Goal: Information Seeking & Learning: Learn about a topic

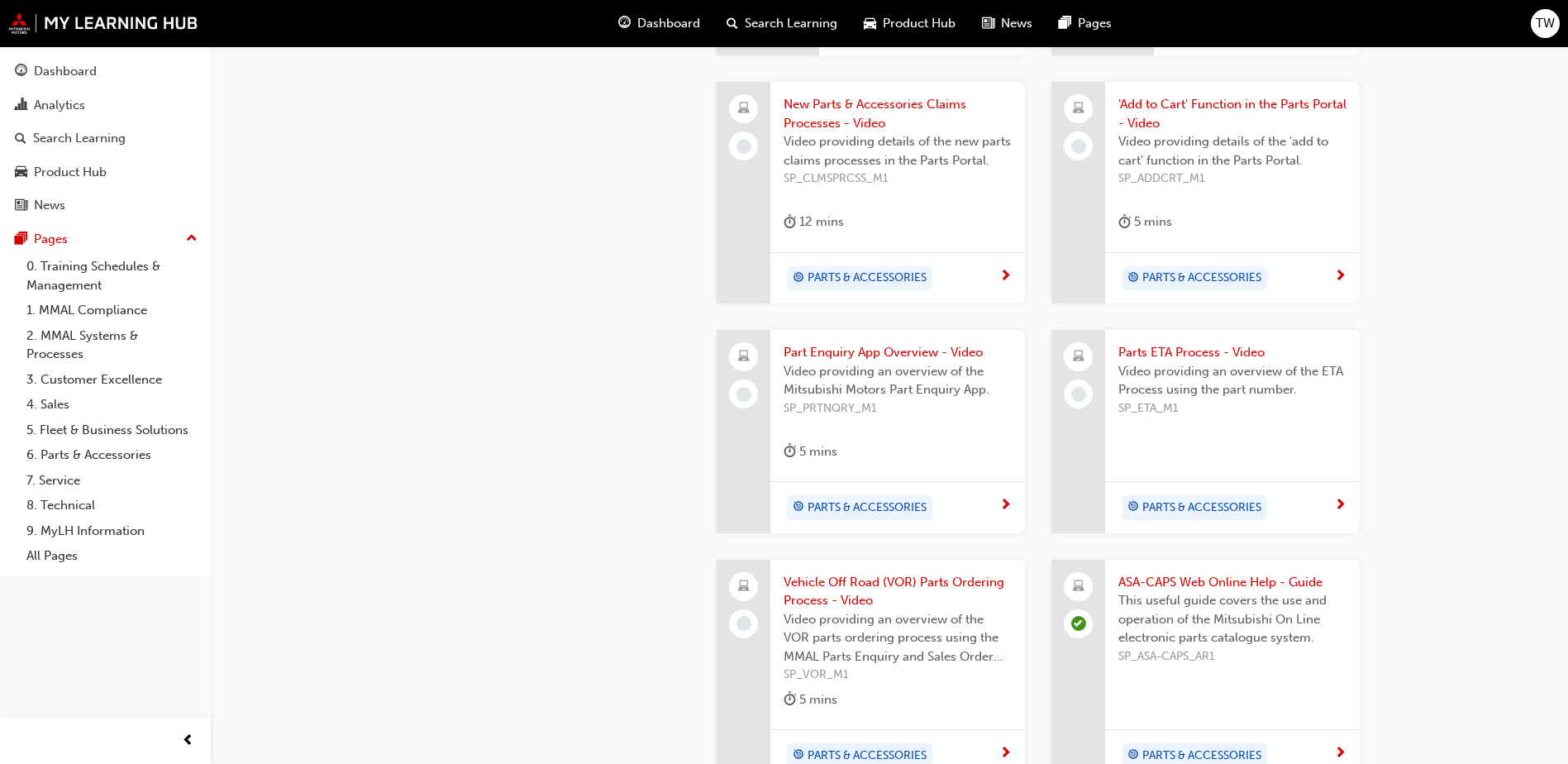
scroll to position [930, 0]
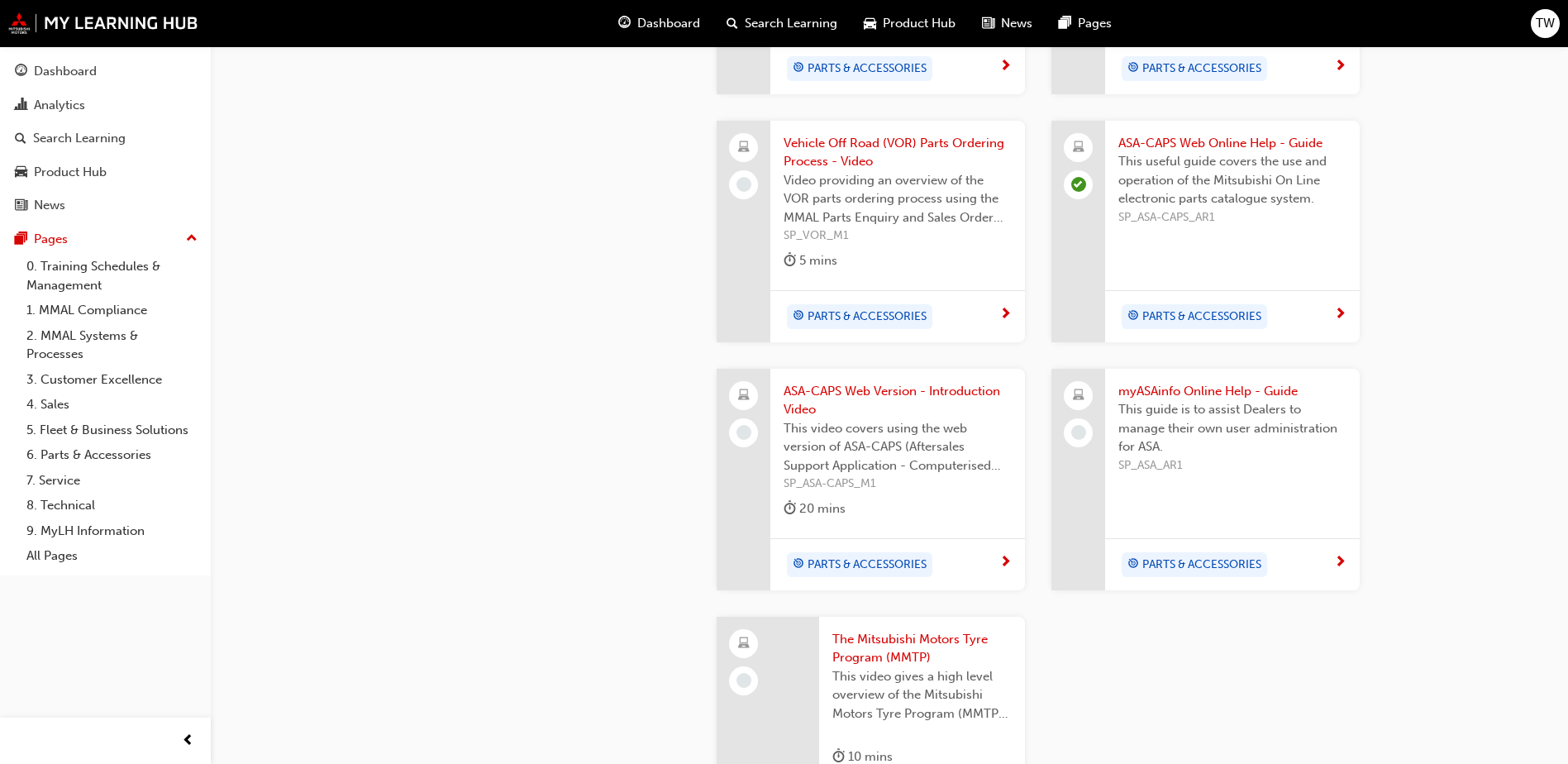
click at [1162, 382] on span "myASAinfo Online Help - Guide" at bounding box center [1231, 391] width 228 height 19
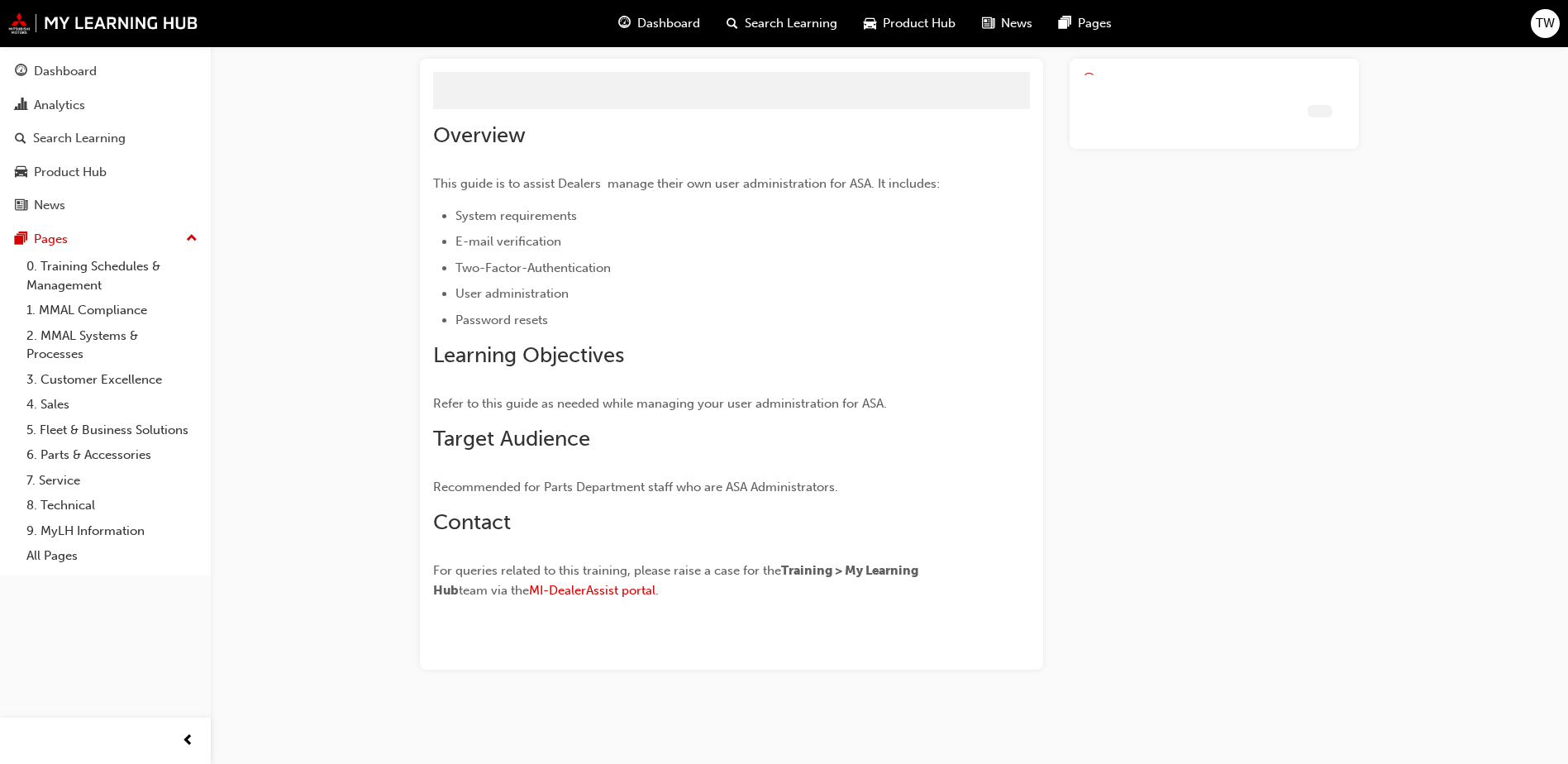
scroll to position [53, 0]
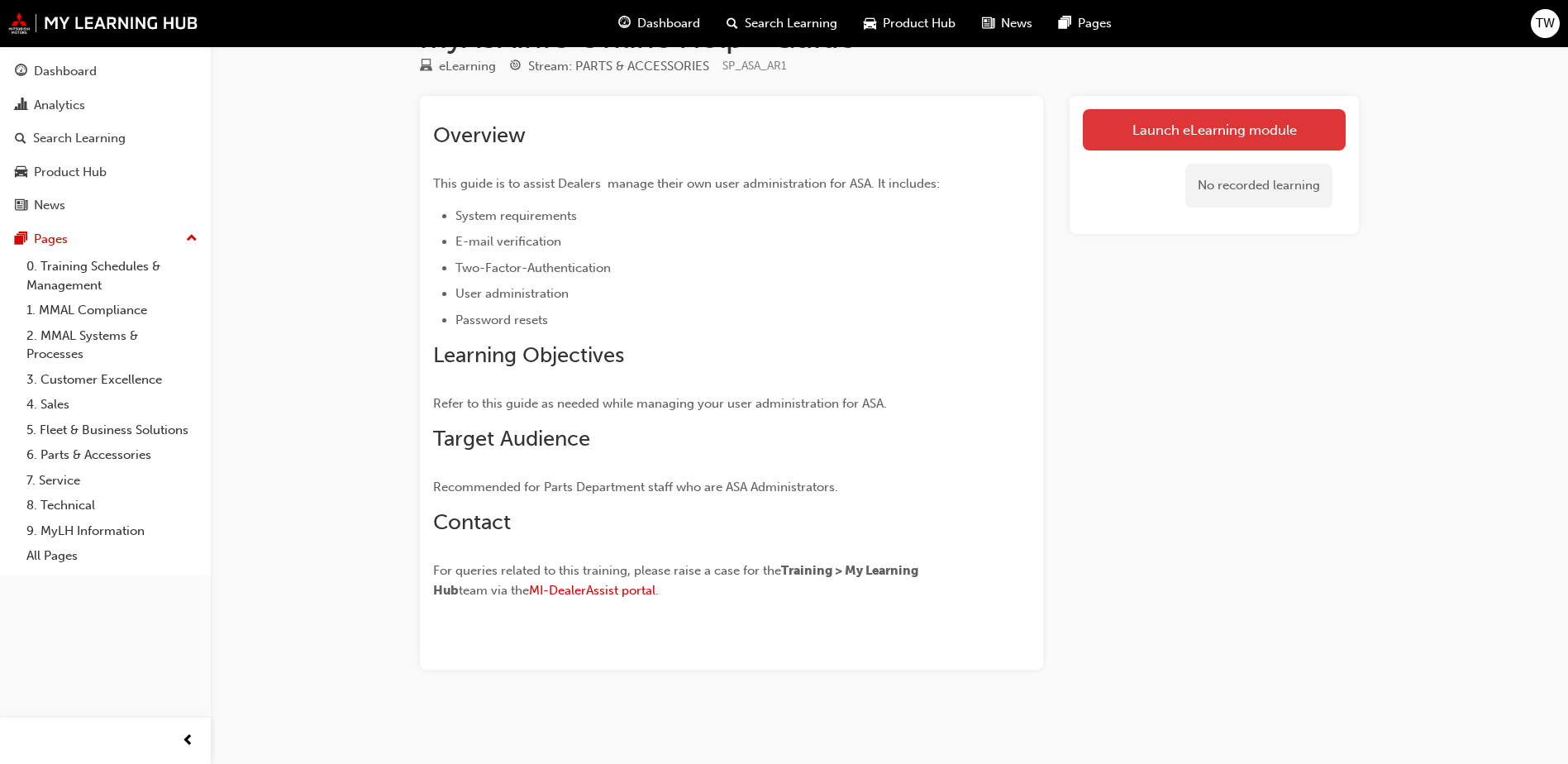
click at [1179, 137] on link "Launch eLearning module" at bounding box center [1214, 130] width 263 height 41
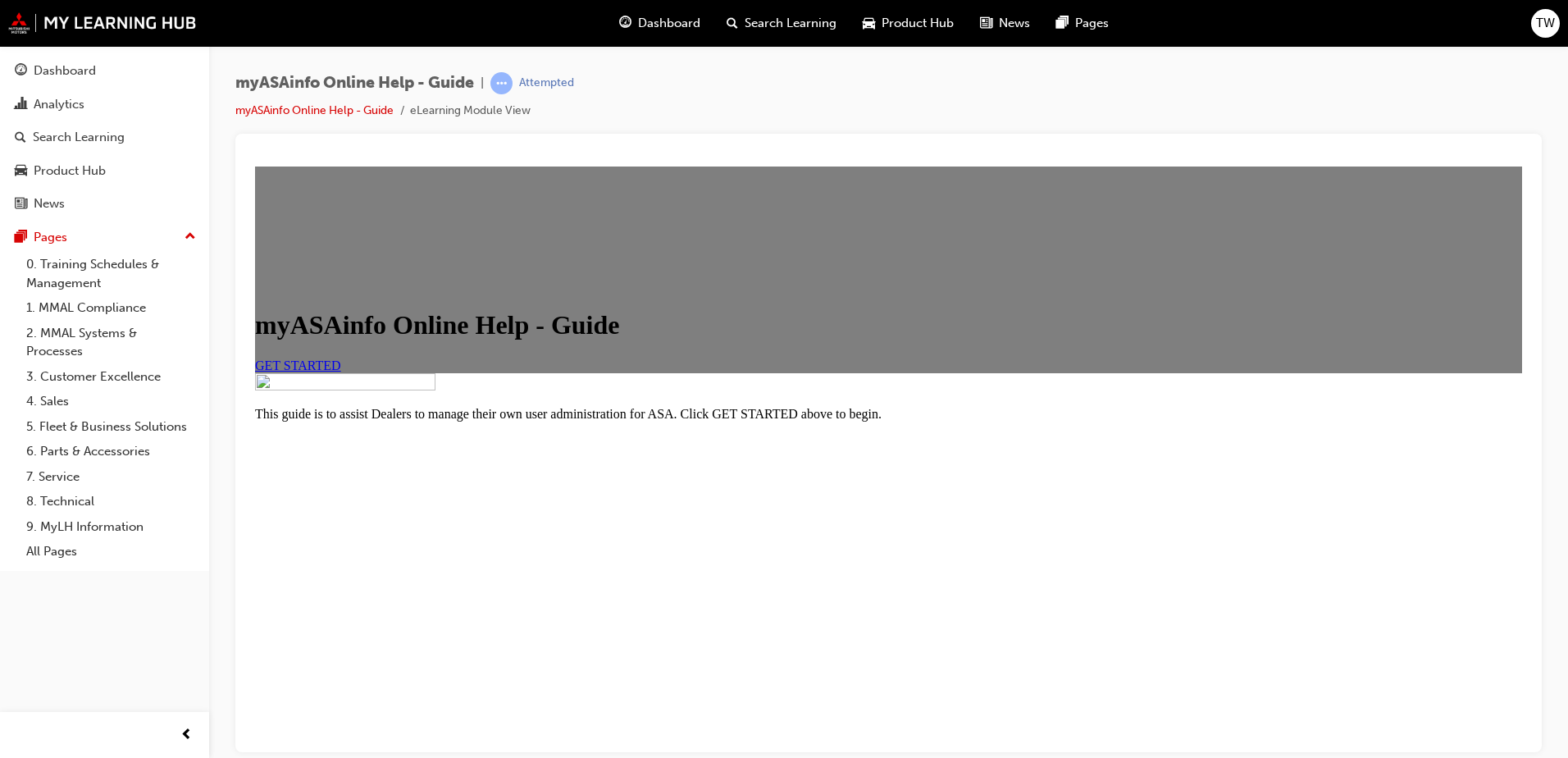
scroll to position [1, 0]
click at [341, 372] on span "GET STARTED" at bounding box center [298, 364] width 86 height 14
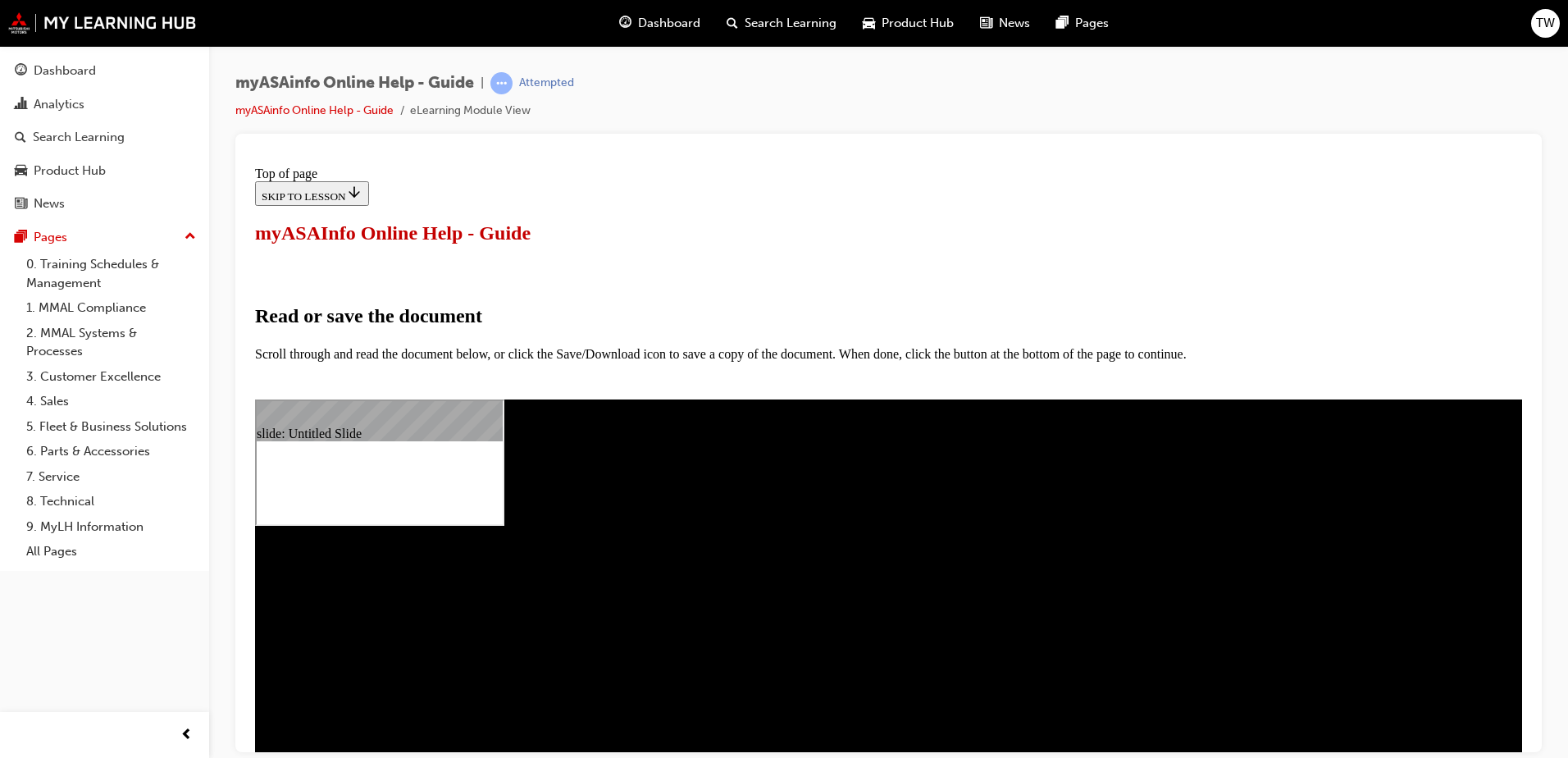
scroll to position [184, 0]
select select "auto"
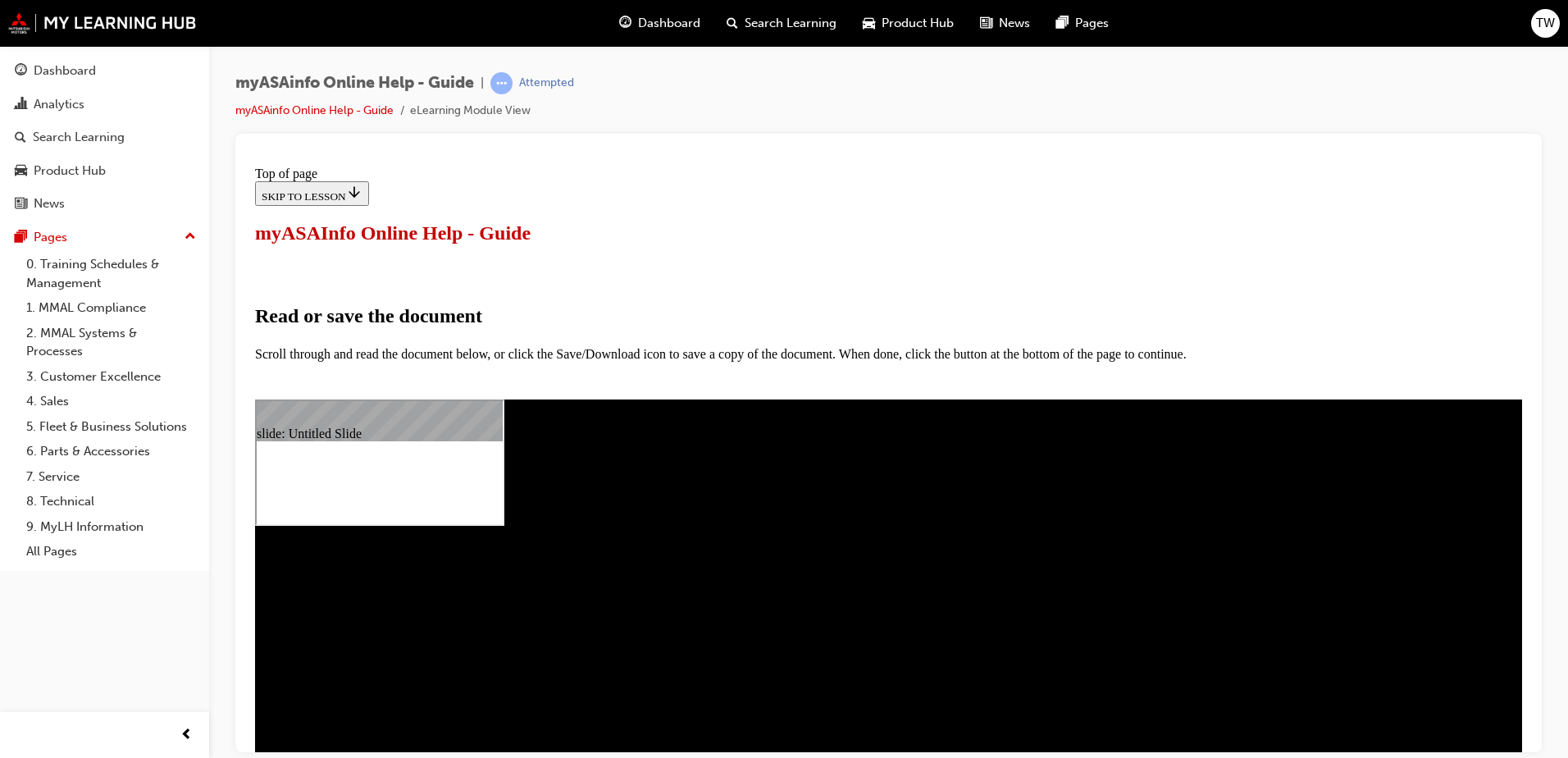
type input "15"
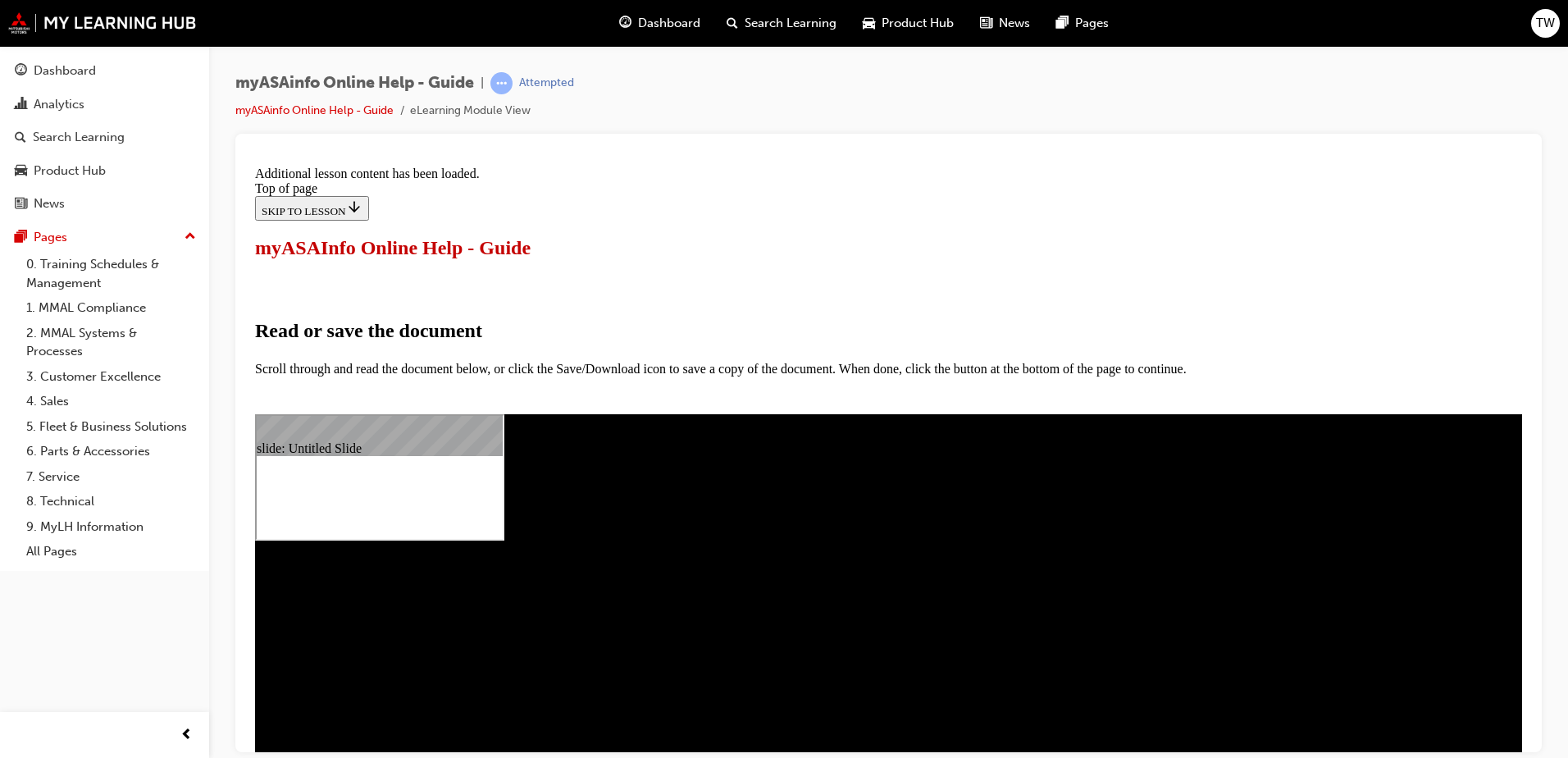
scroll to position [788, 0]
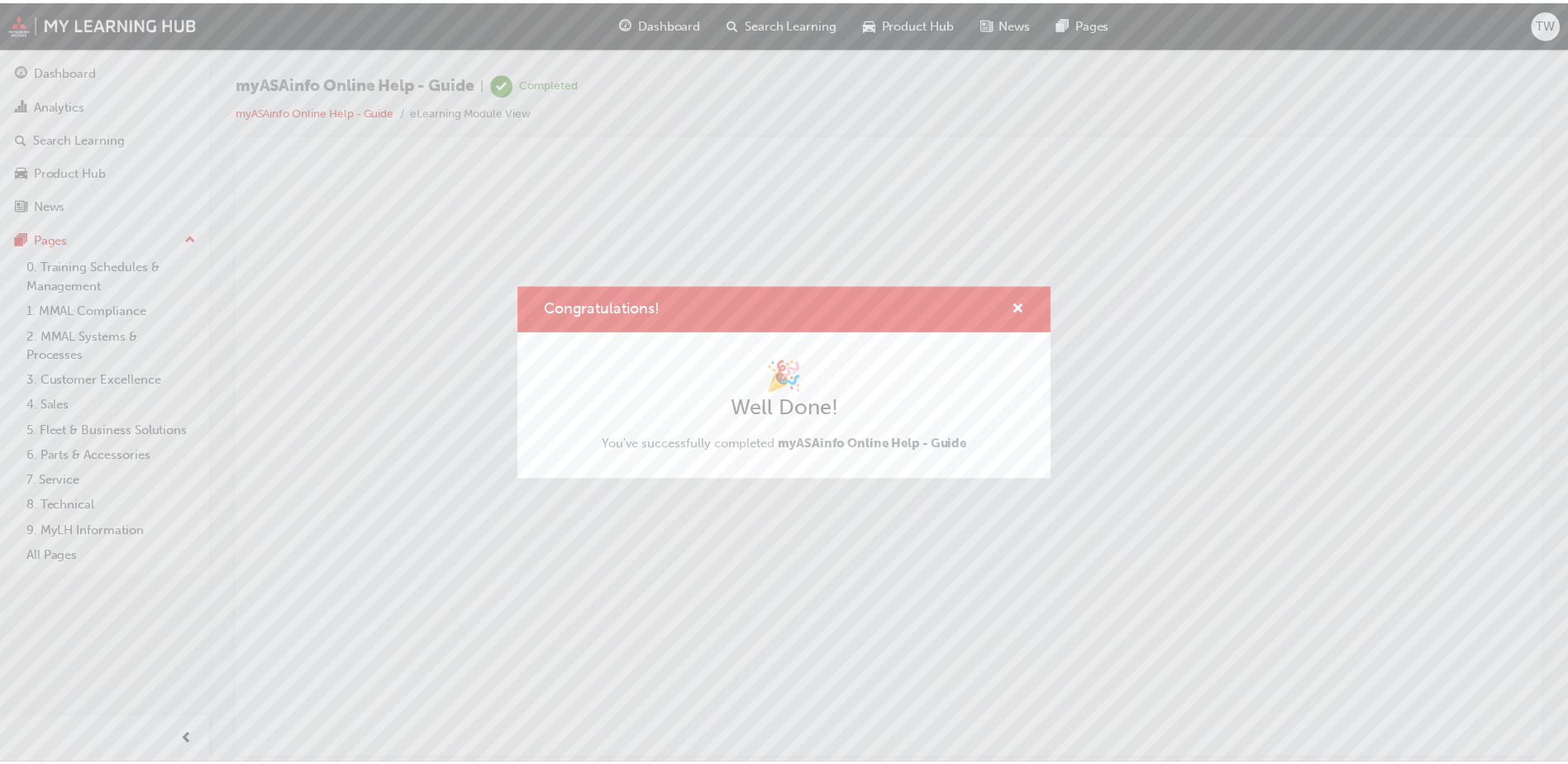
scroll to position [0, 0]
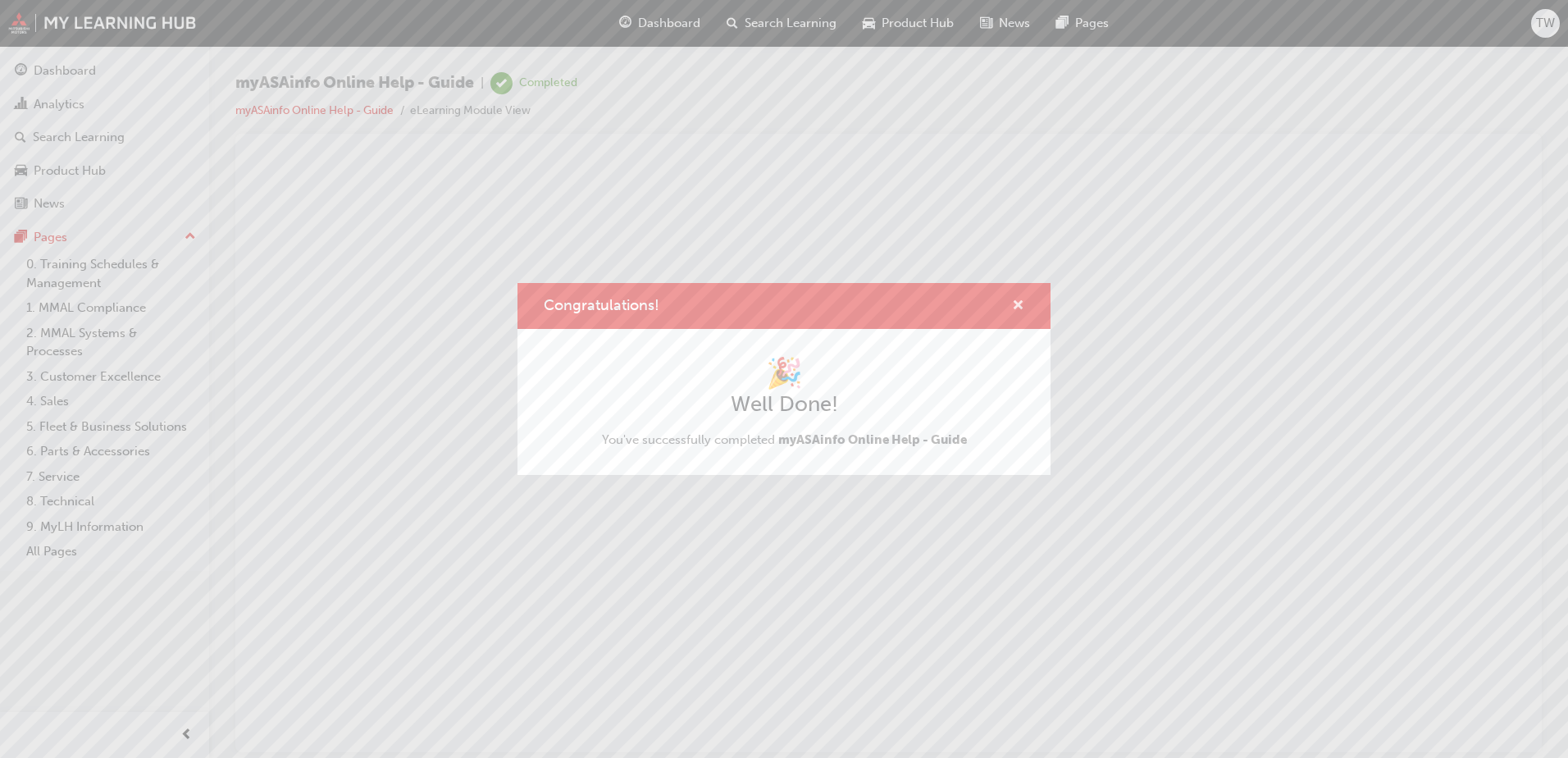
click at [1022, 306] on span "cross-icon" at bounding box center [1018, 306] width 12 height 14
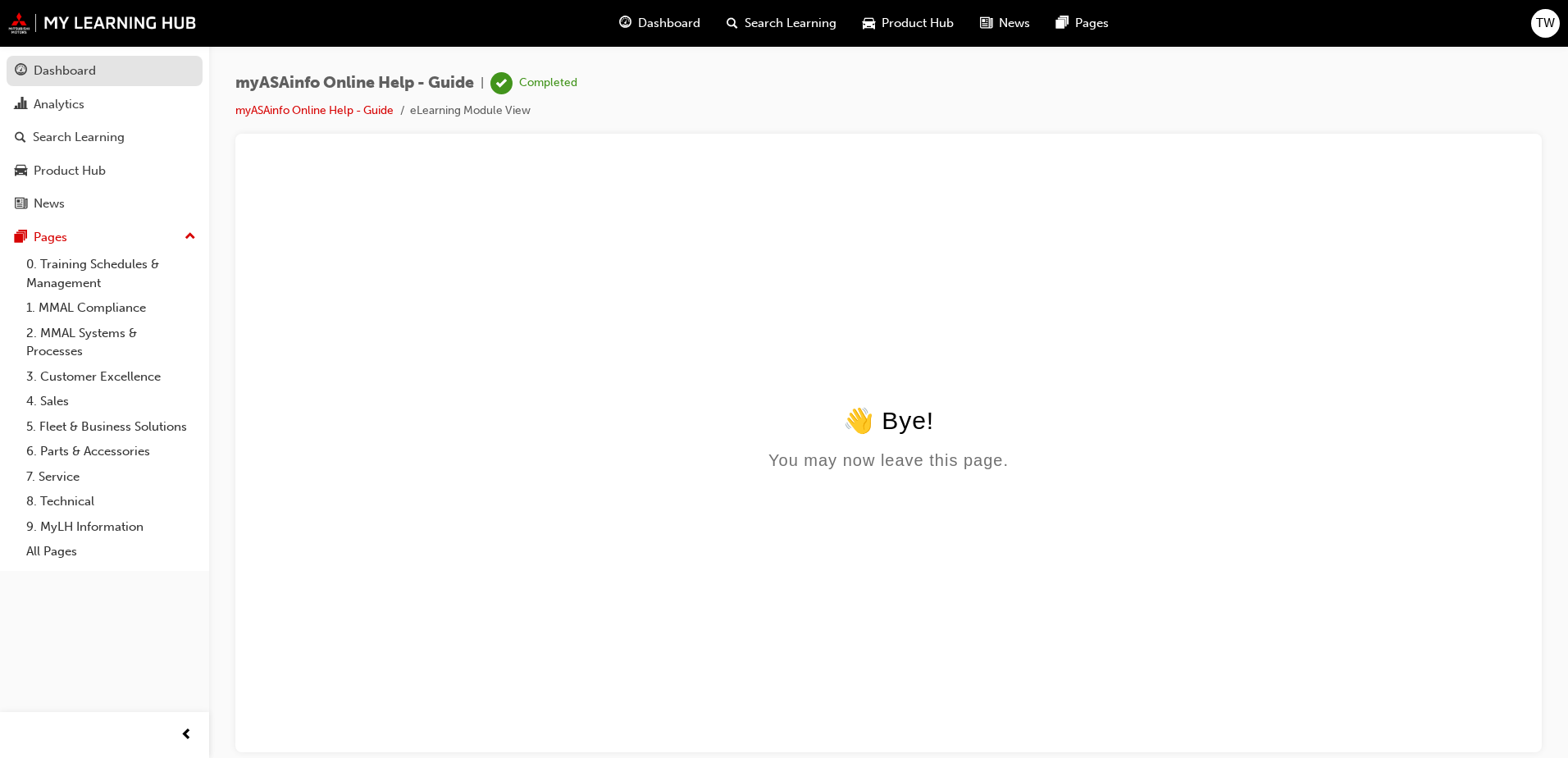
click at [57, 71] on div "Dashboard" at bounding box center [64, 71] width 62 height 19
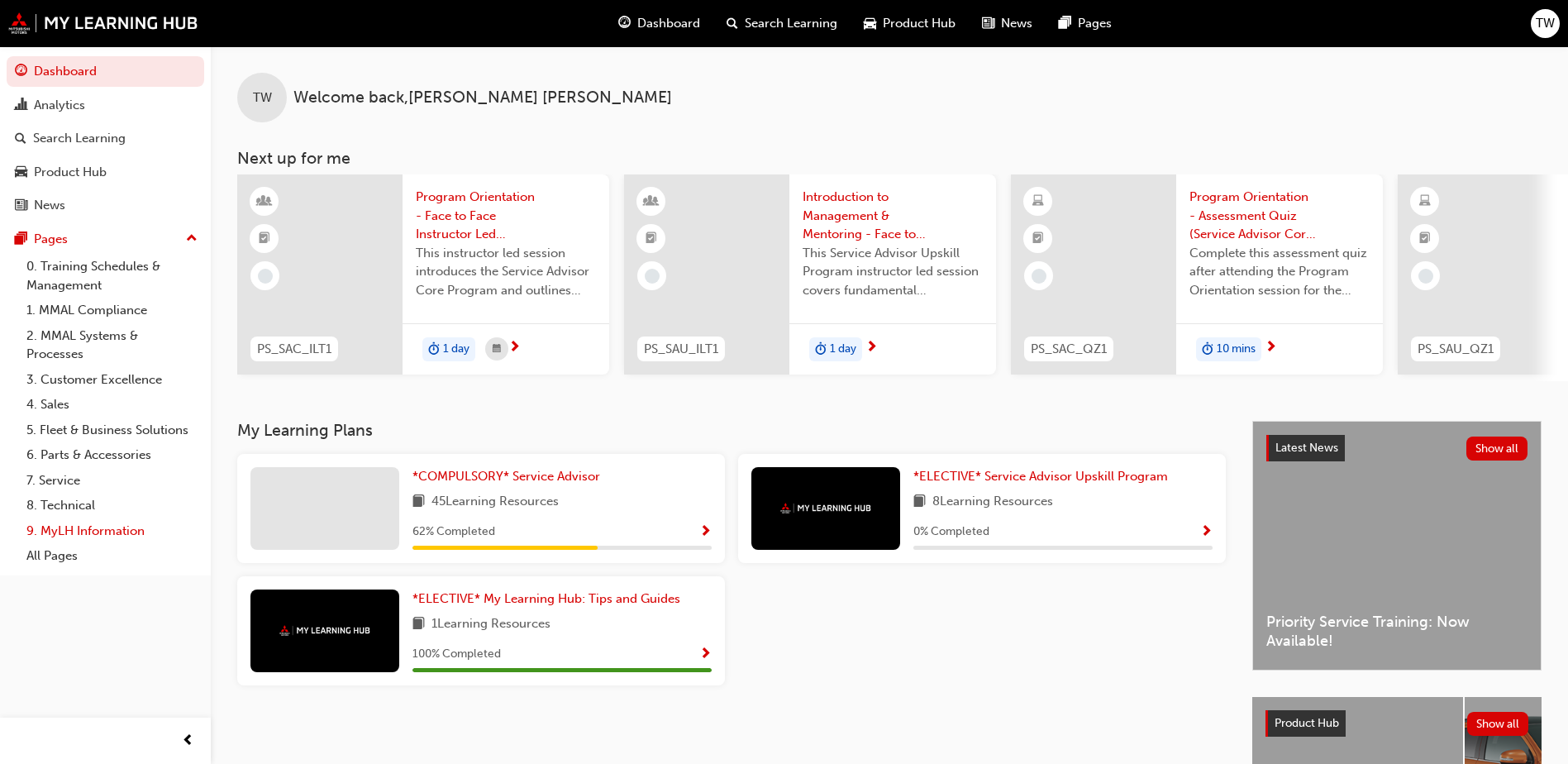
click at [89, 530] on link "9. MyLH Information" at bounding box center [112, 531] width 184 height 26
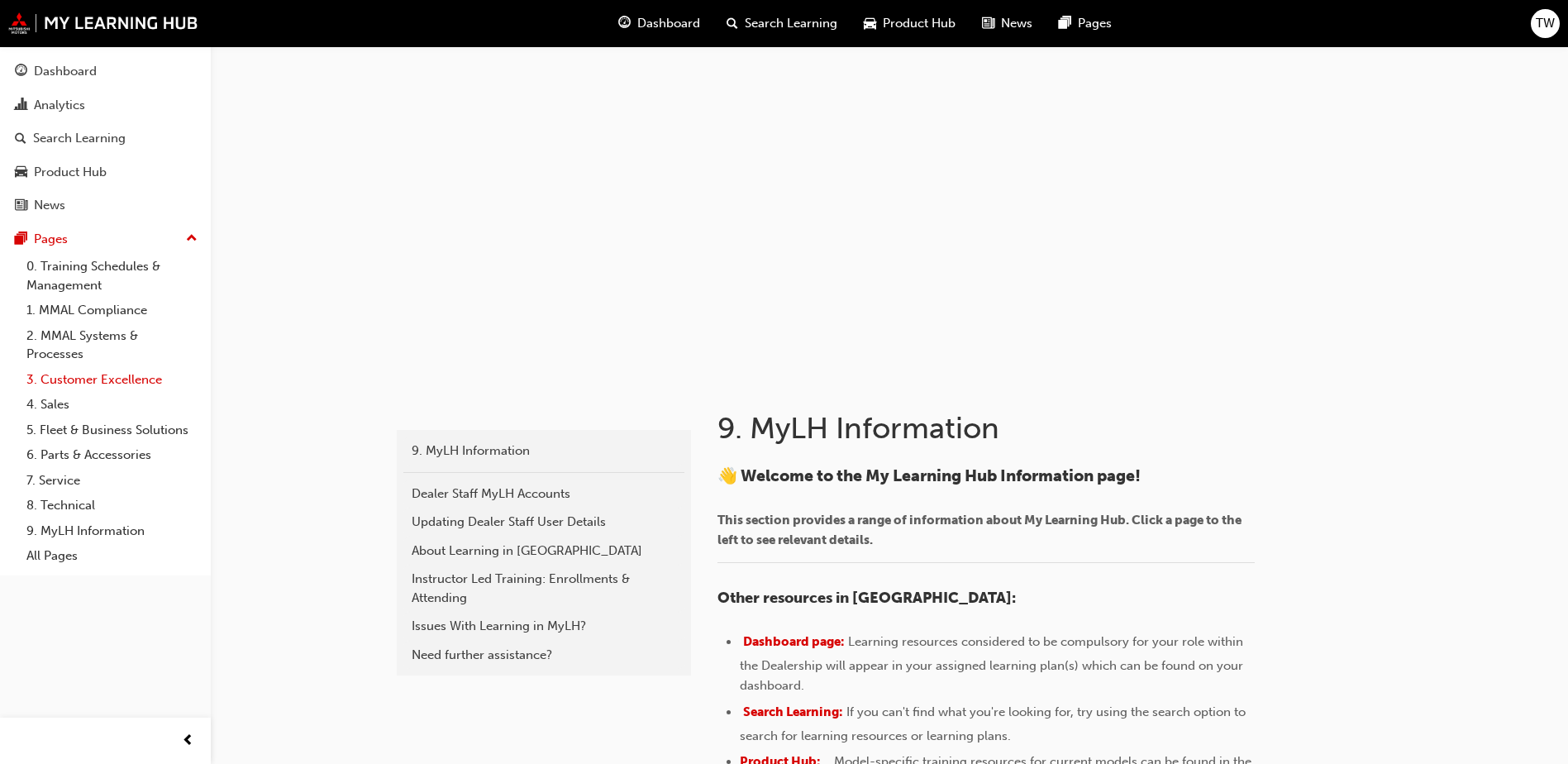
click at [64, 383] on link "3. Customer Excellence" at bounding box center [112, 380] width 184 height 26
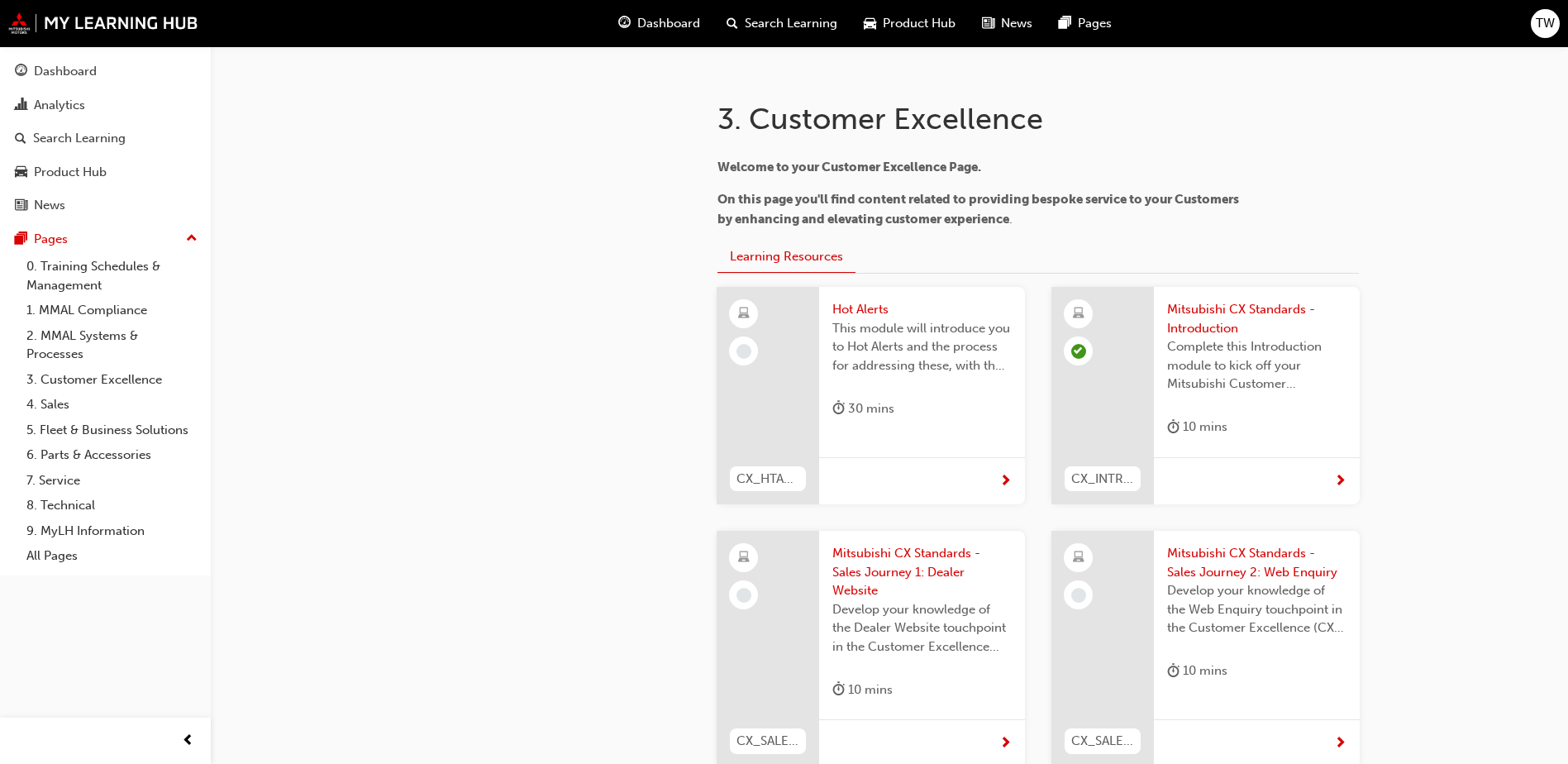
scroll to position [310, 0]
click at [1213, 321] on span "Mitsubishi CX Standards - Introduction" at bounding box center [1256, 317] width 180 height 37
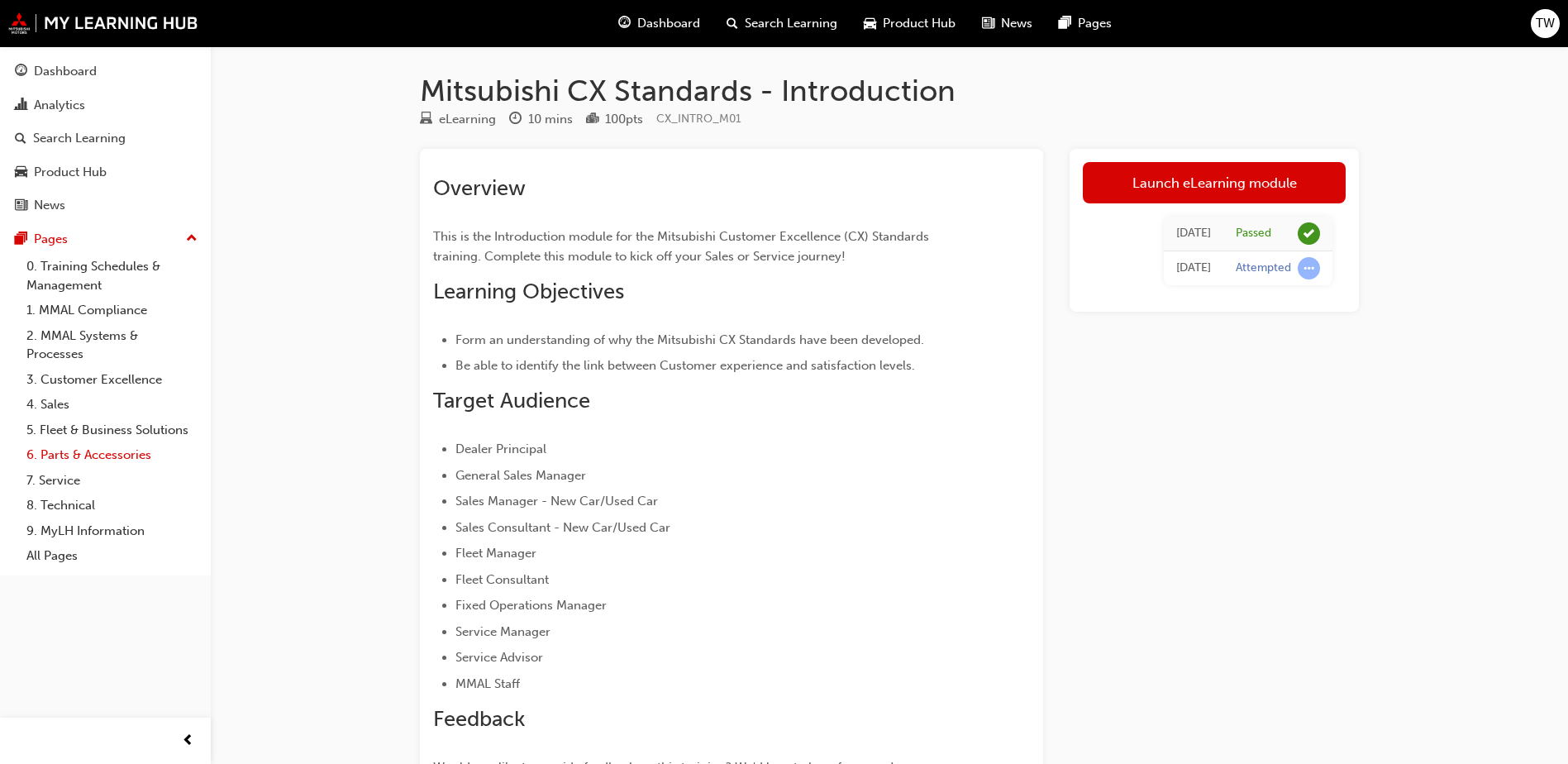
click at [131, 450] on link "6. Parts & Accessories" at bounding box center [112, 455] width 184 height 26
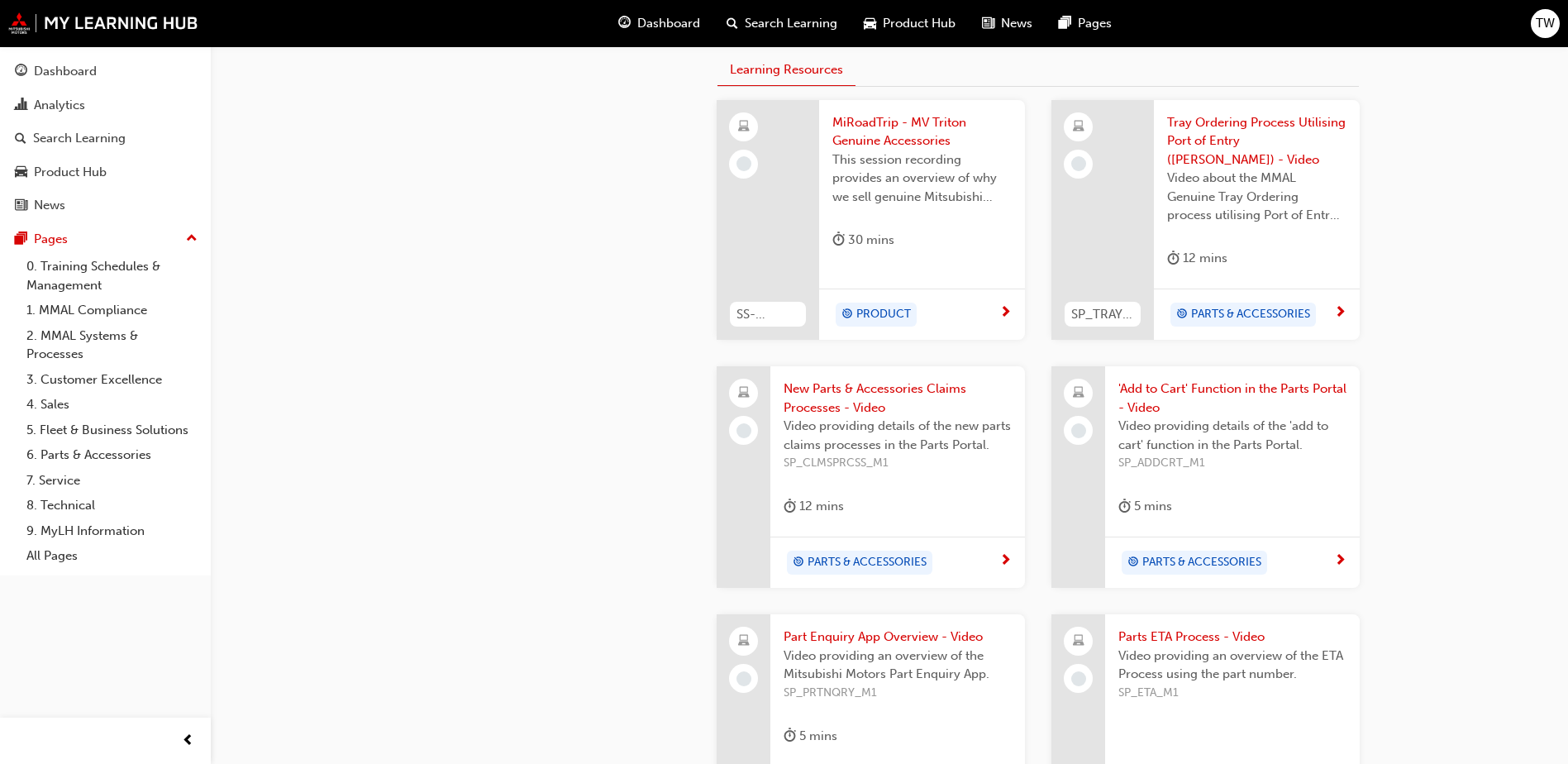
scroll to position [620, 0]
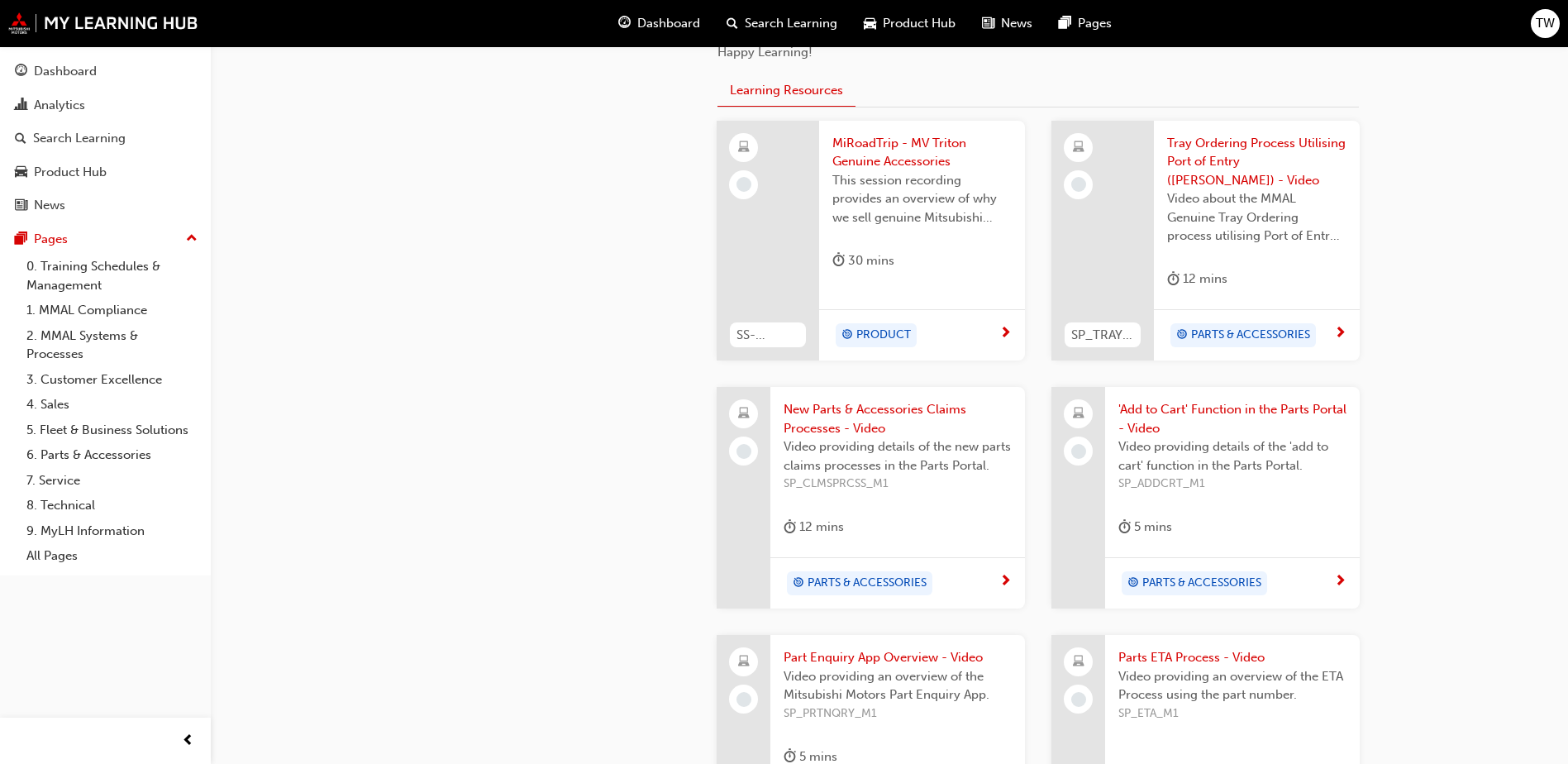
click at [1186, 404] on span "'Add to Cart' Function in the Parts Portal - Video" at bounding box center [1231, 419] width 228 height 37
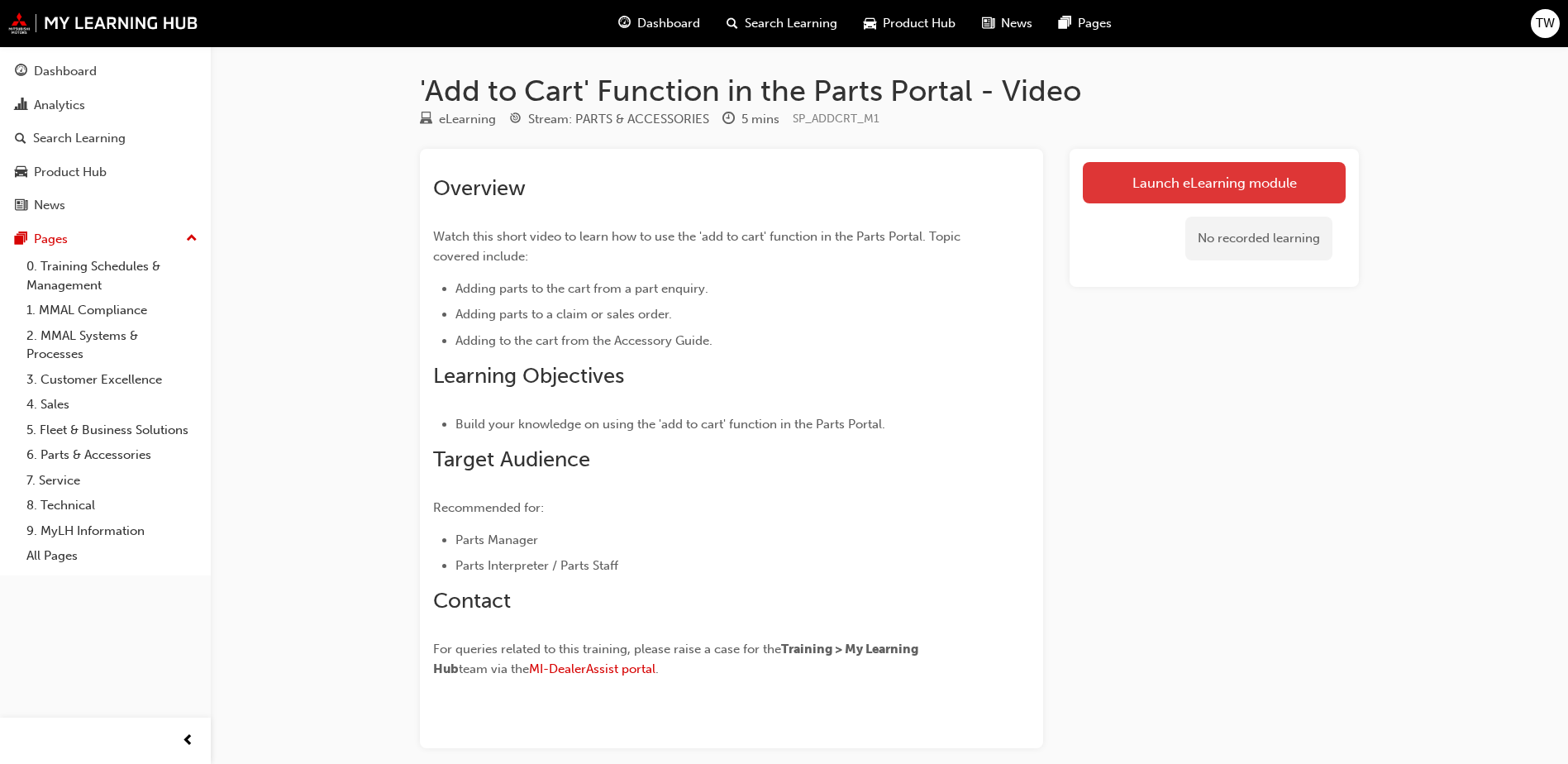
click at [1174, 180] on link "Launch eLearning module" at bounding box center [1214, 183] width 263 height 41
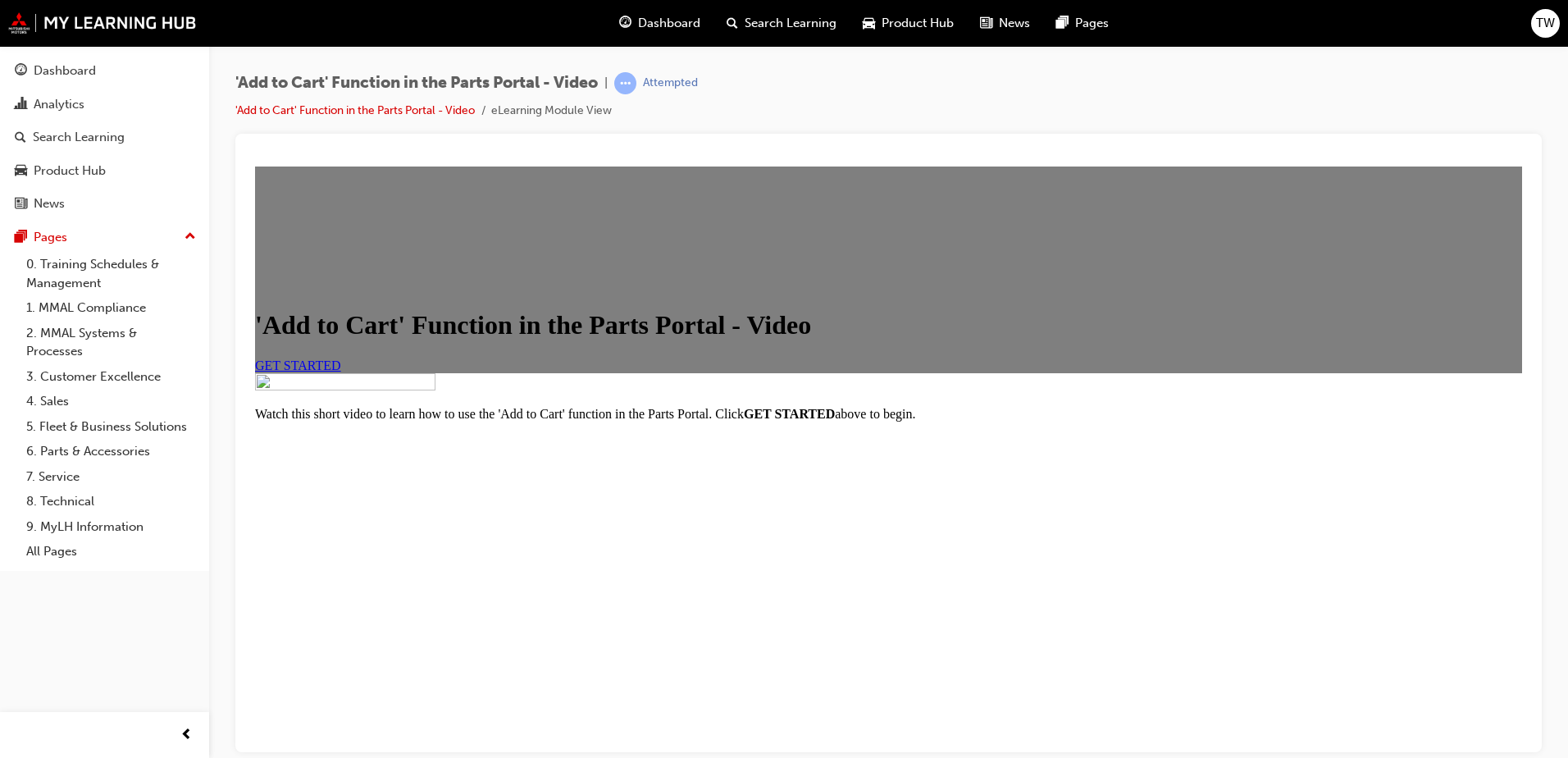
click at [341, 372] on span "GET STARTED" at bounding box center [298, 364] width 86 height 14
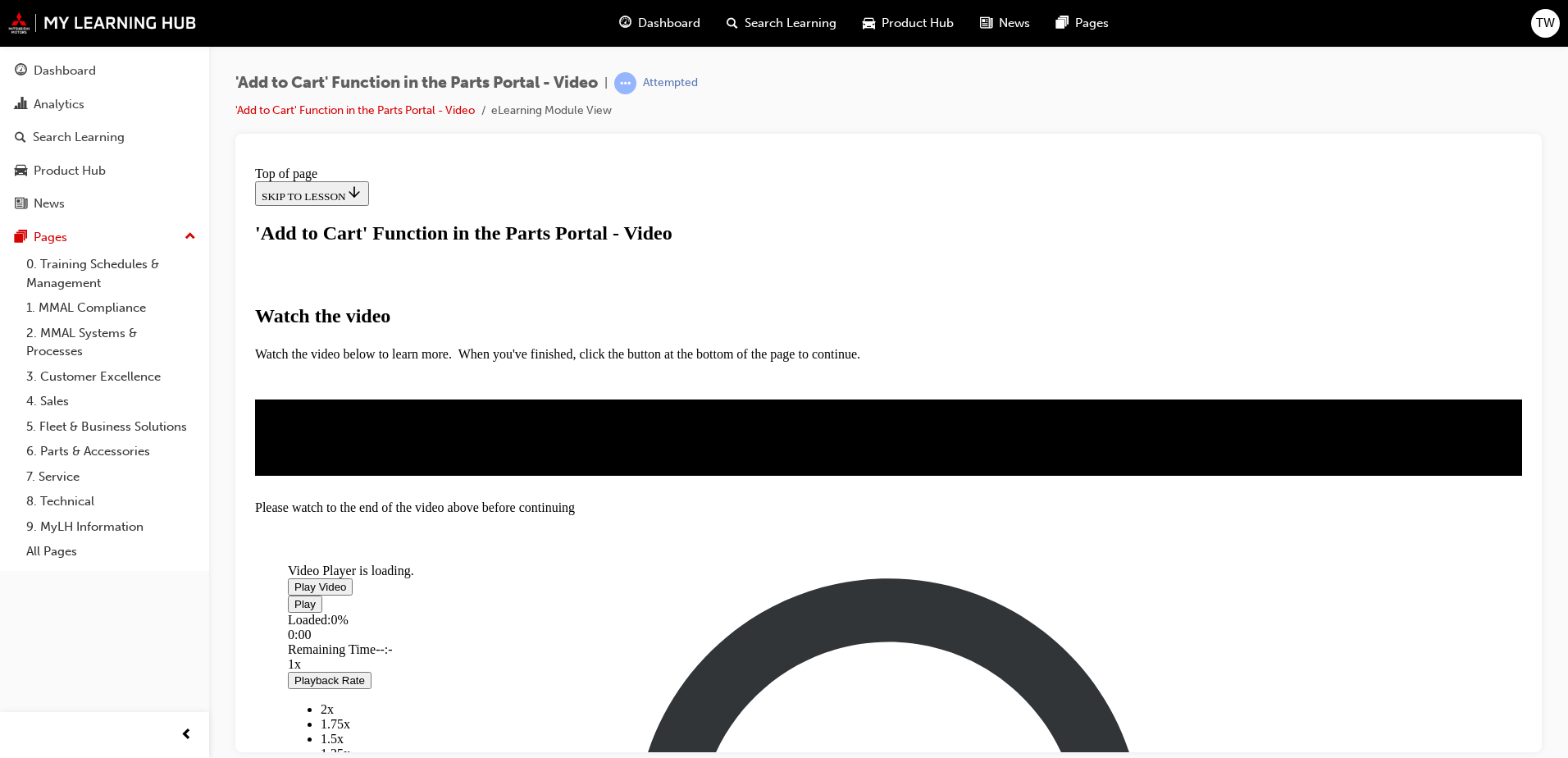
scroll to position [225, 0]
click at [294, 580] on span "Video player" at bounding box center [294, 586] width 0 height 12
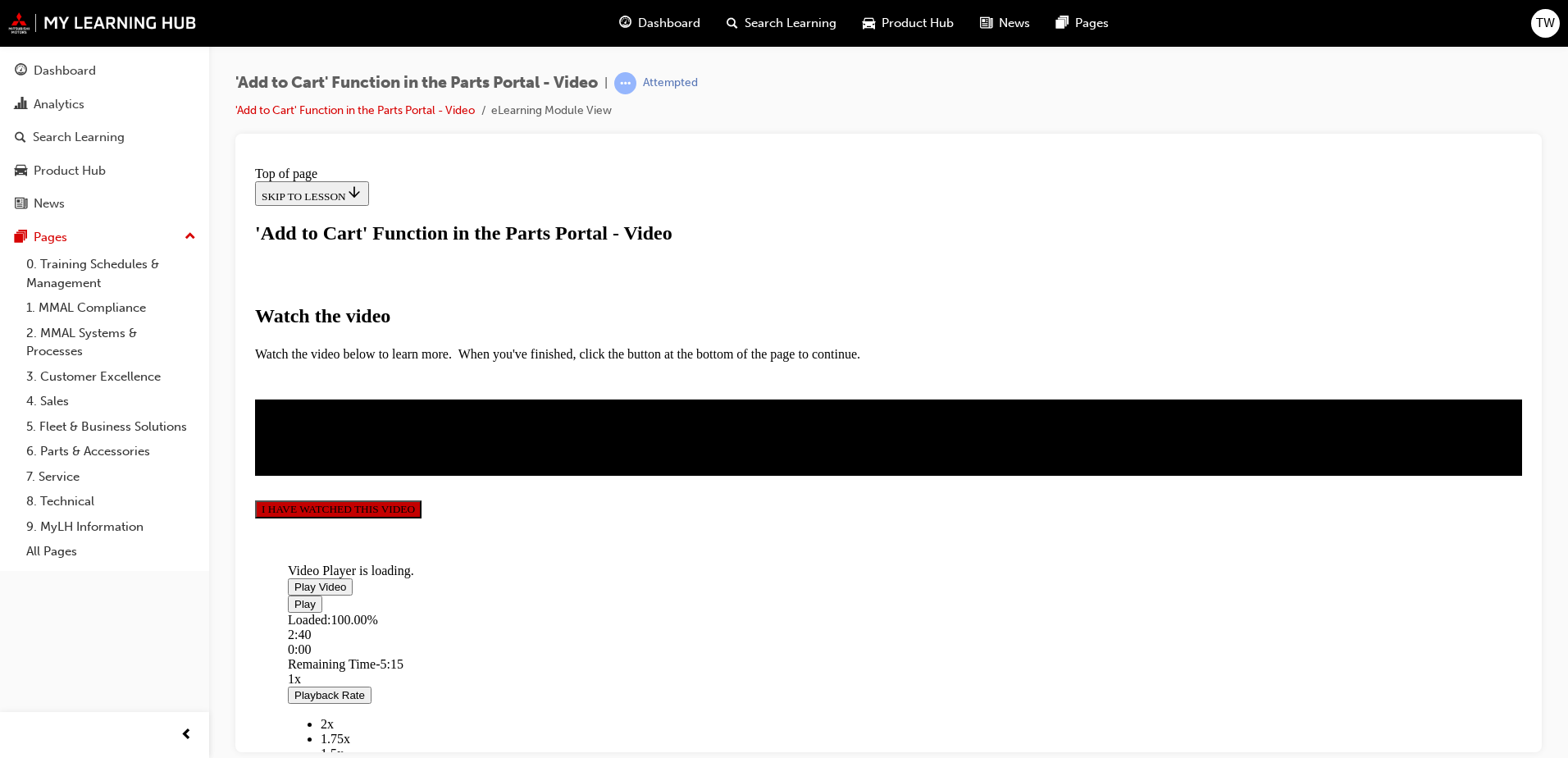
click at [421, 518] on button "I HAVE WATCHED THIS VIDEO" at bounding box center [338, 508] width 166 height 18
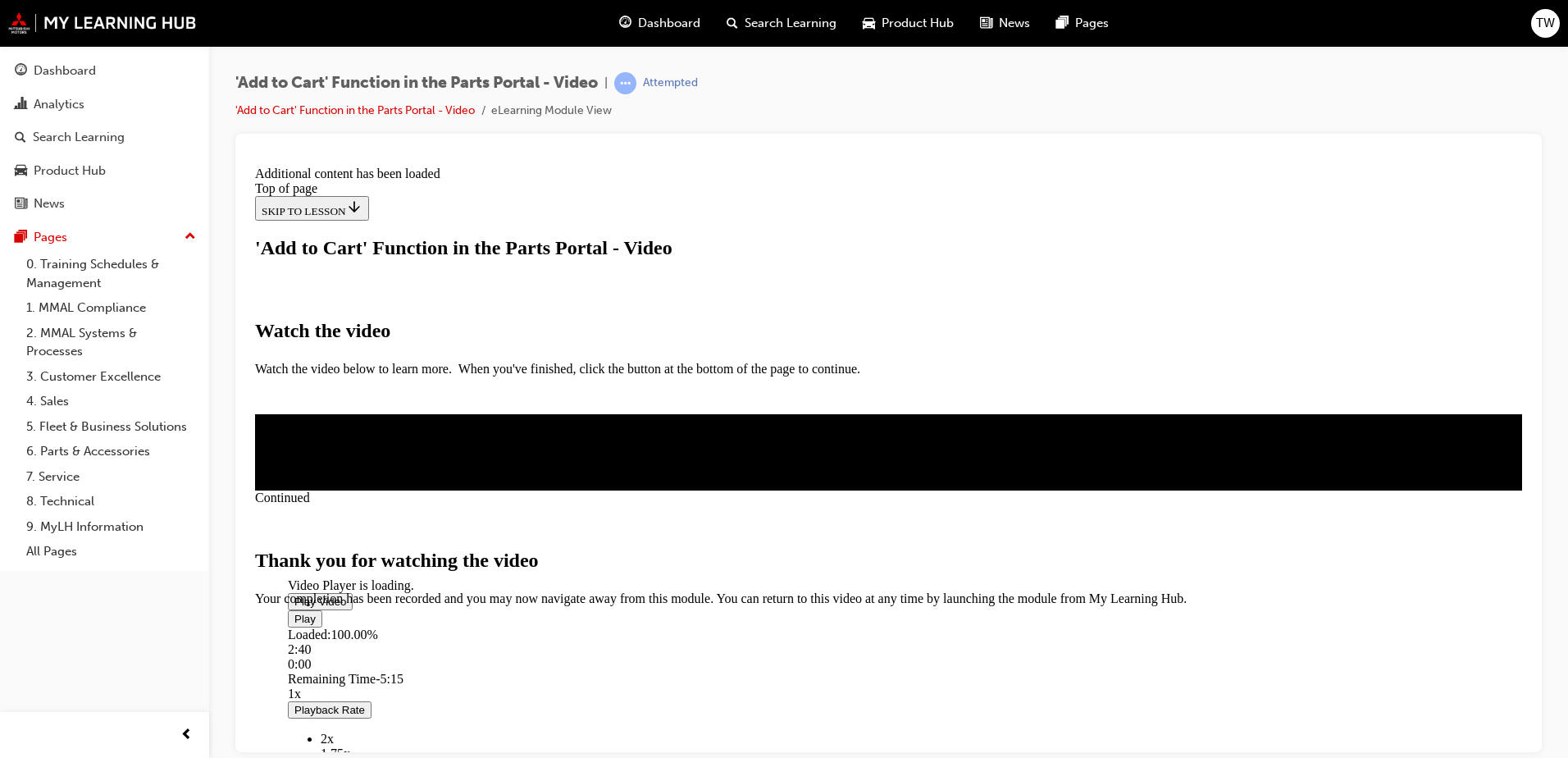
scroll to position [510, 0]
click at [356, 668] on span "CLOSE MODULE" at bounding box center [305, 674] width 101 height 14
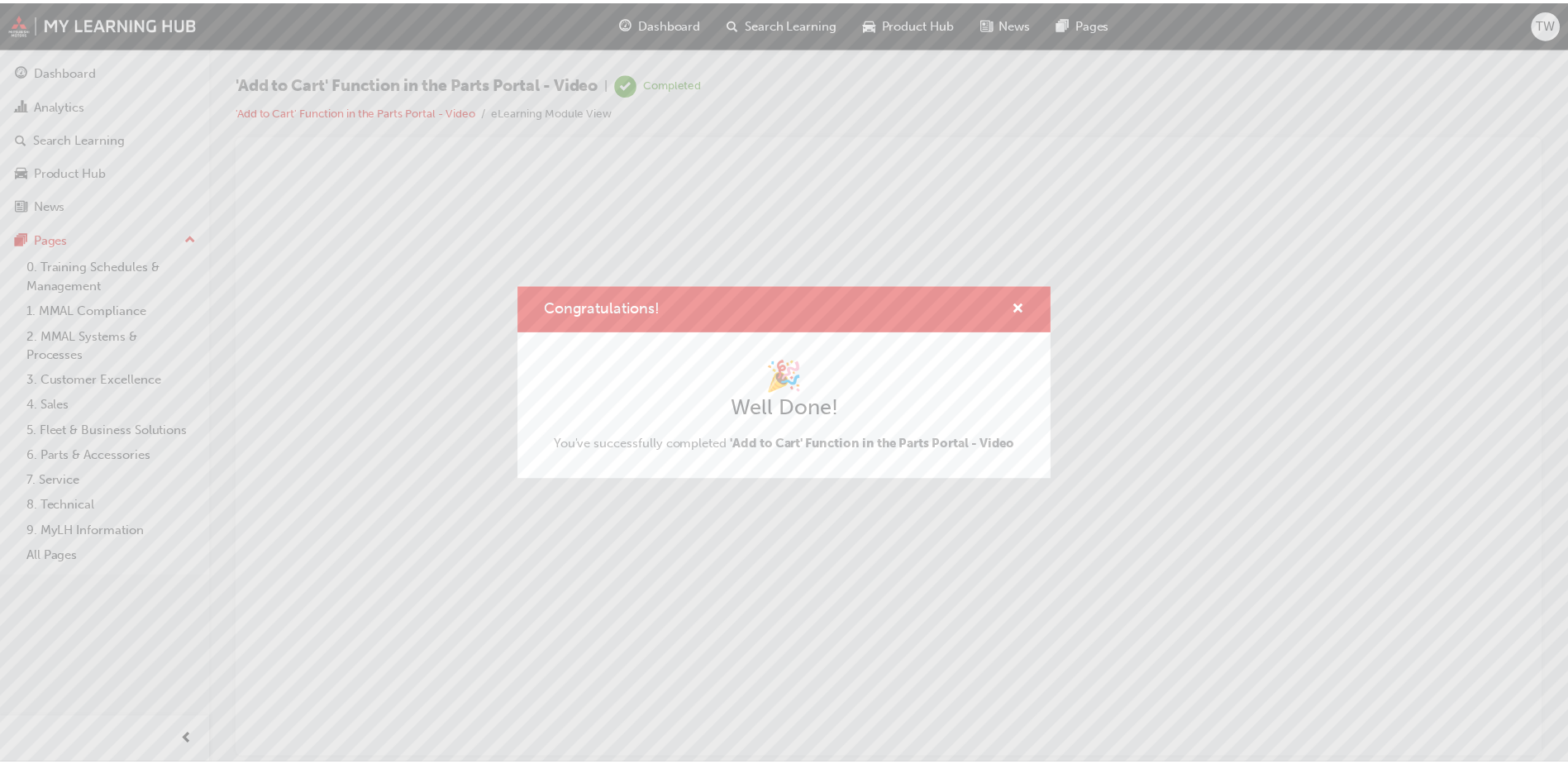
scroll to position [0, 0]
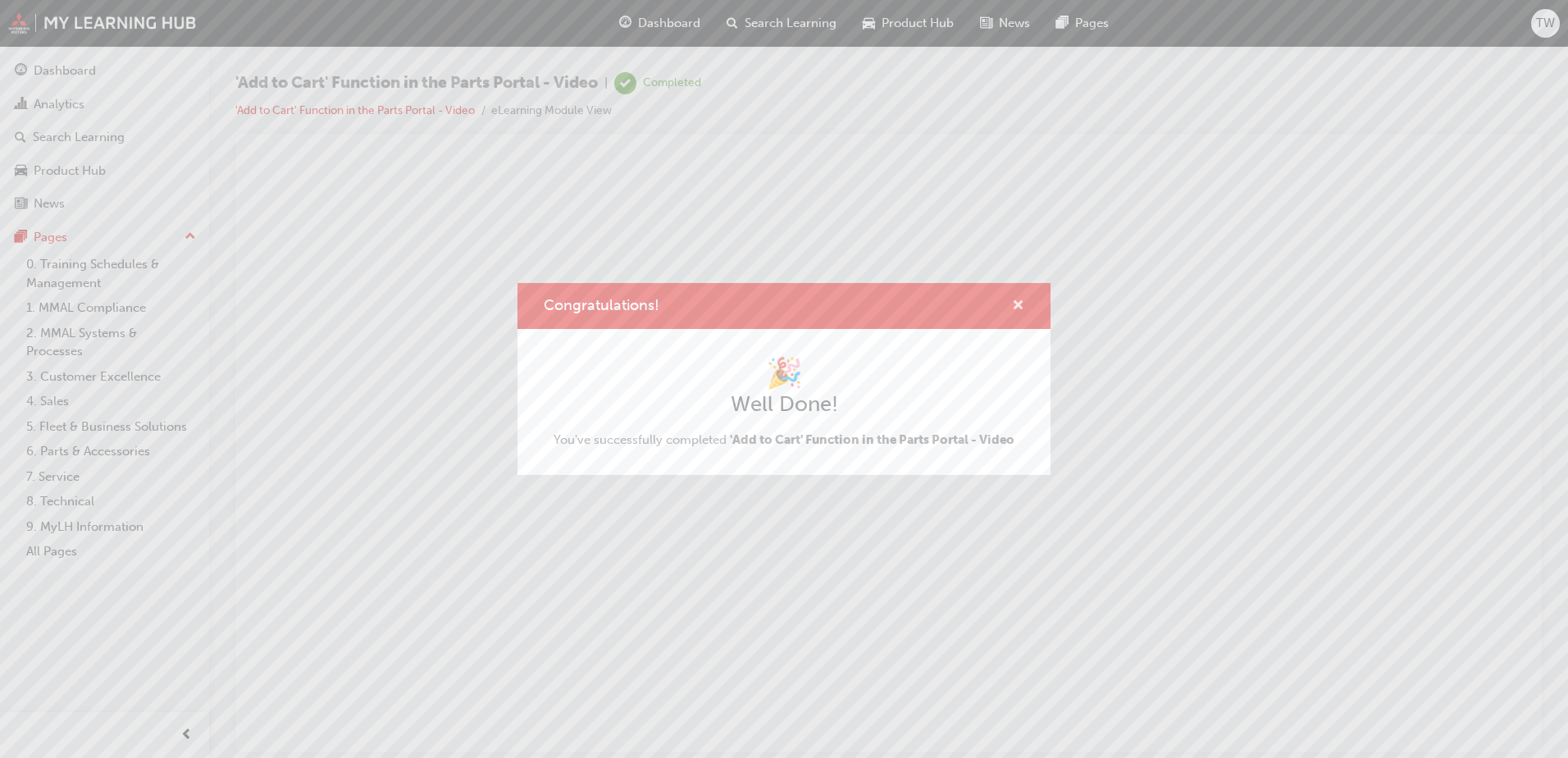
click at [1016, 306] on span "cross-icon" at bounding box center [1018, 306] width 12 height 14
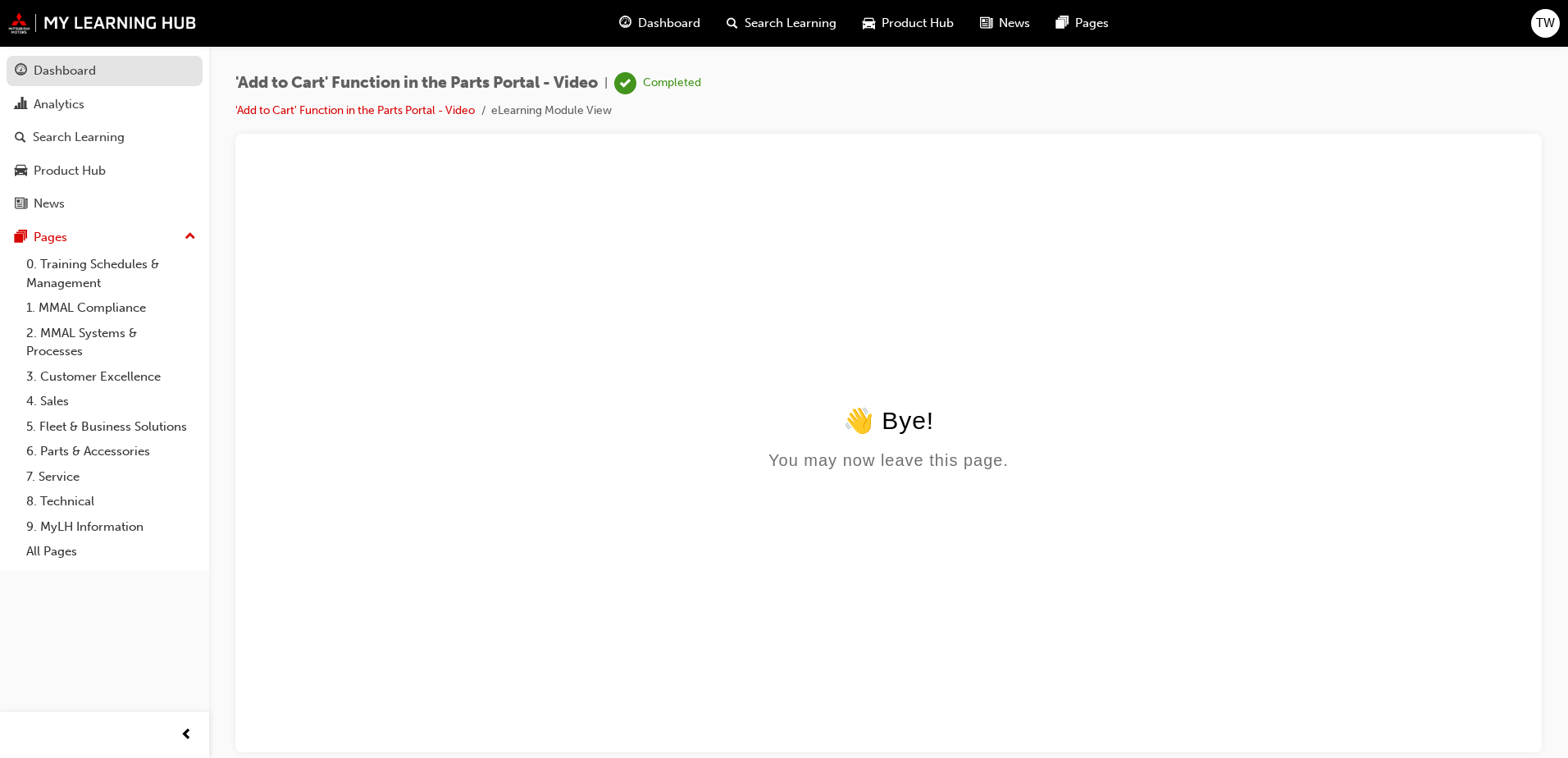
click at [74, 75] on div "Dashboard" at bounding box center [64, 71] width 62 height 19
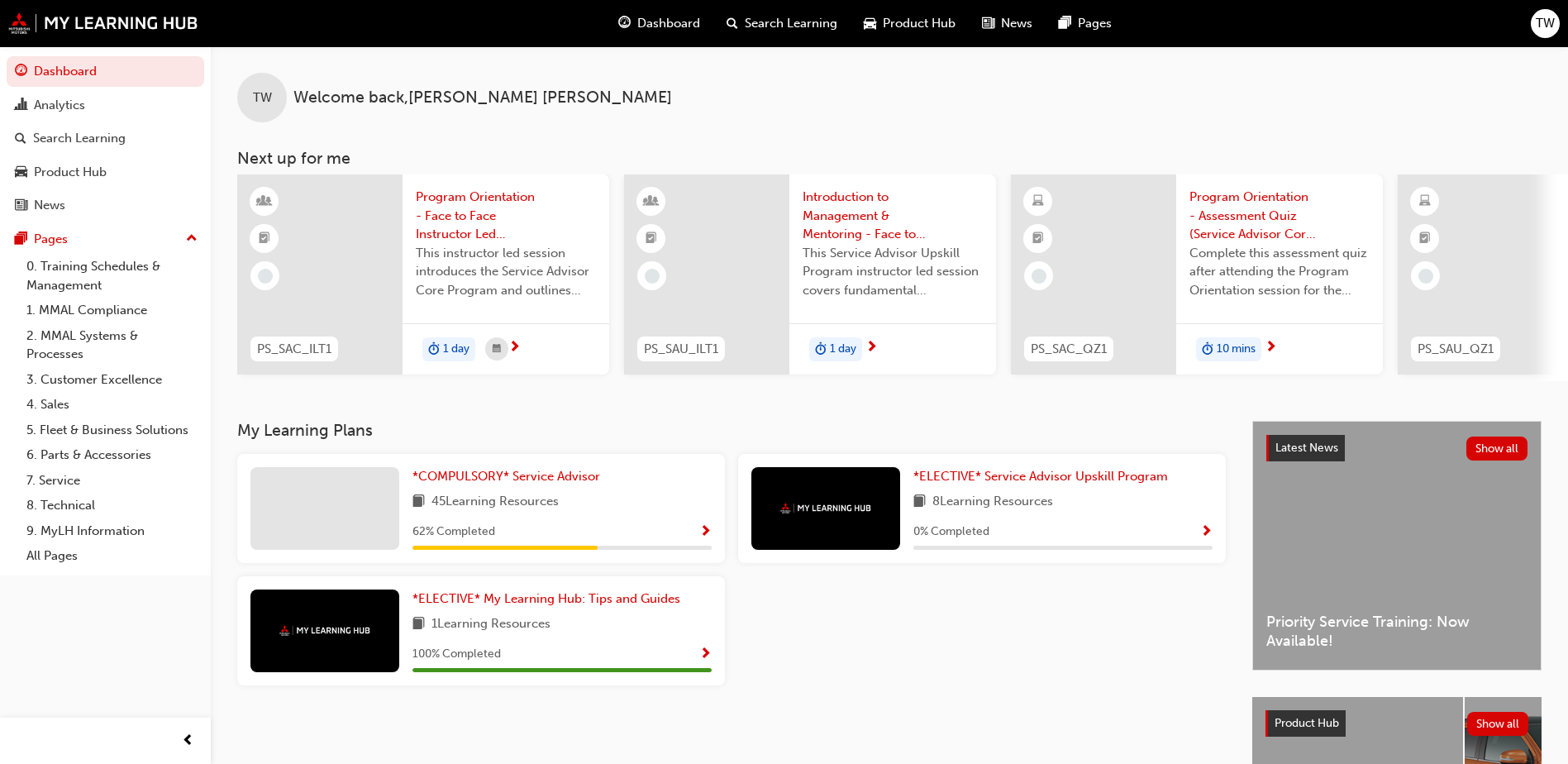
click at [1539, 25] on span "TW" at bounding box center [1545, 23] width 19 height 19
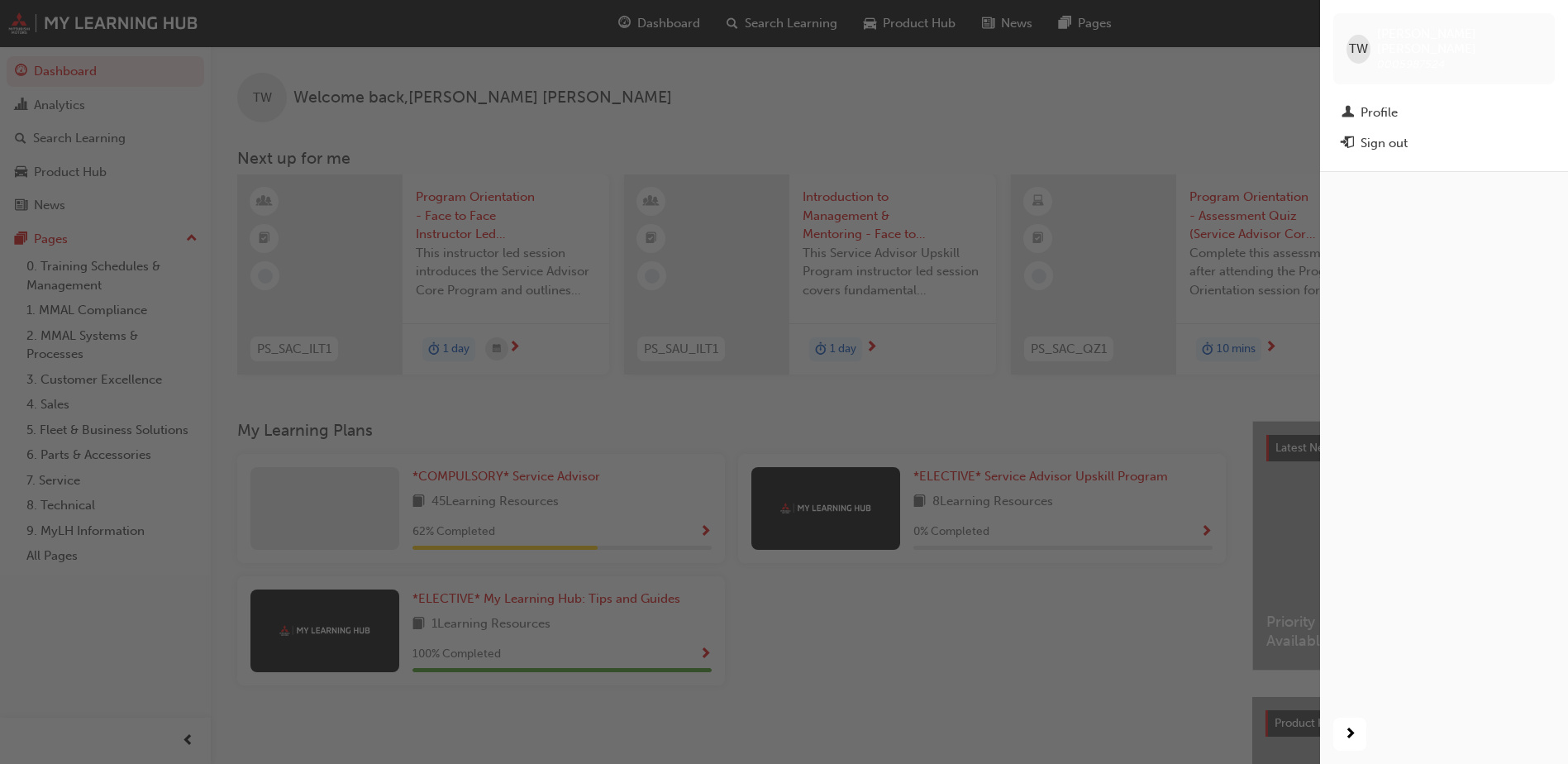
click at [1438, 40] on span "[PERSON_NAME]" at bounding box center [1458, 41] width 164 height 30
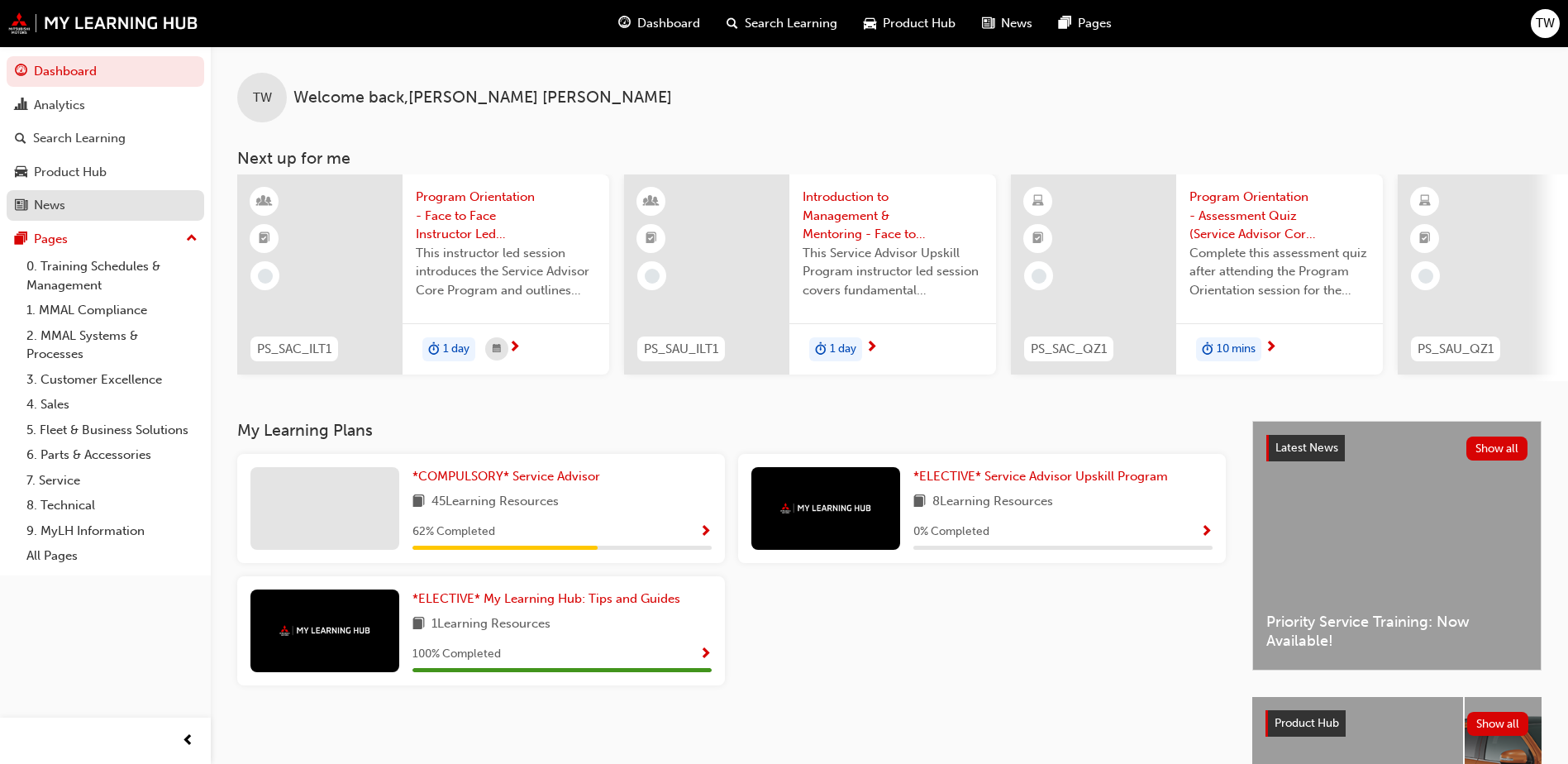
click at [90, 197] on div "News" at bounding box center [105, 205] width 181 height 21
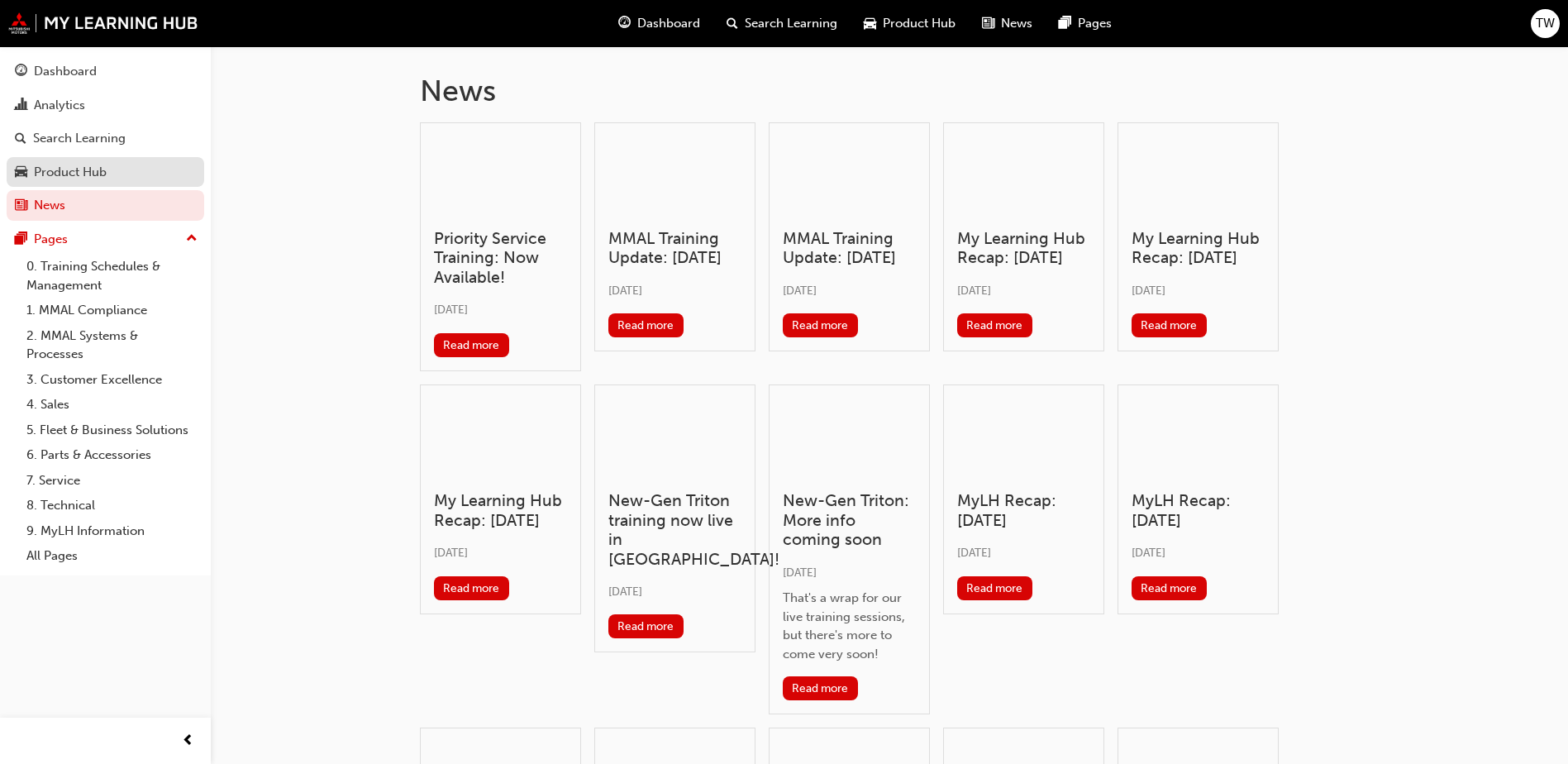
click at [88, 177] on div "Product Hub" at bounding box center [70, 172] width 73 height 19
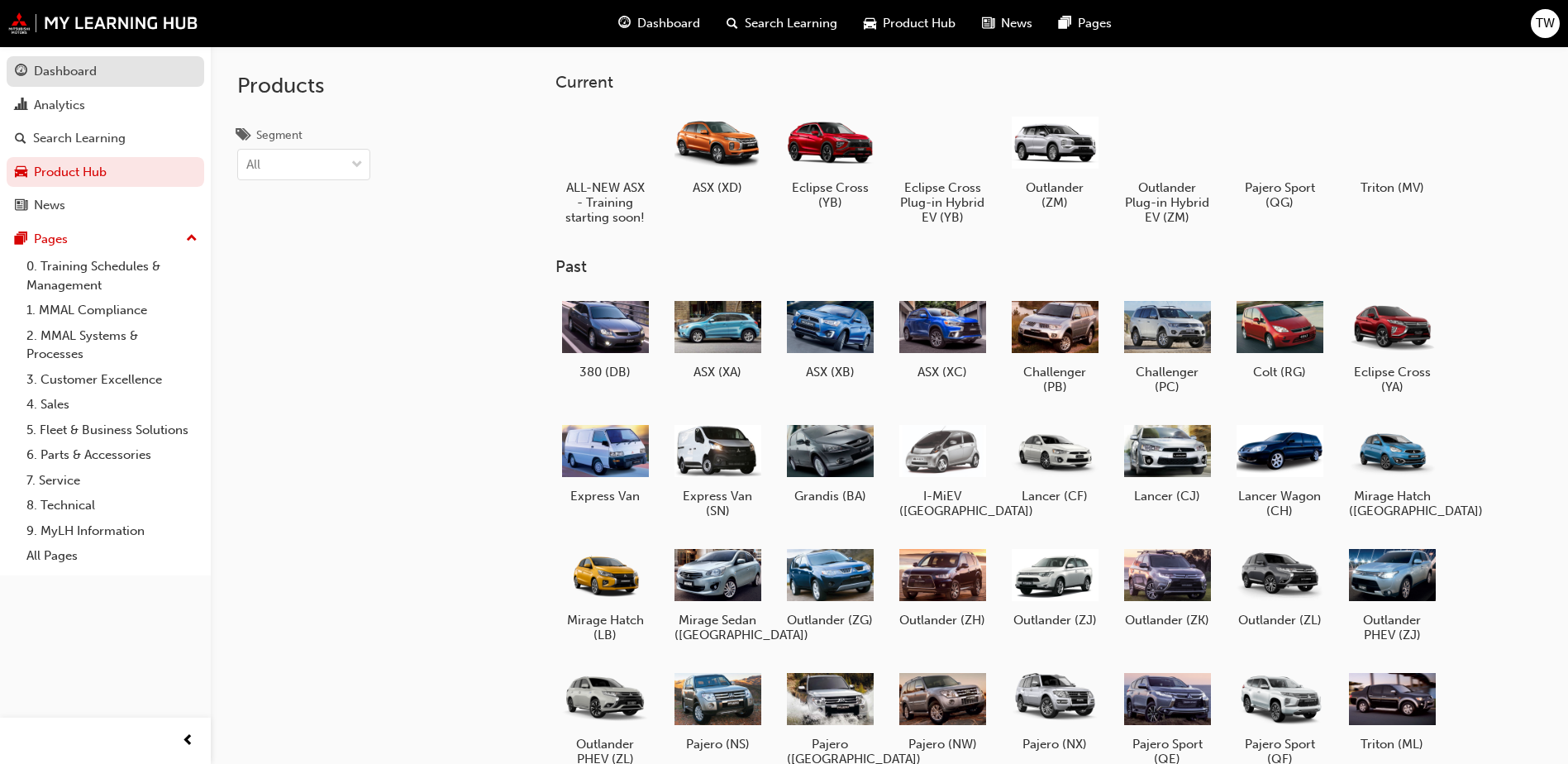
click at [82, 73] on div "Dashboard" at bounding box center [64, 71] width 63 height 19
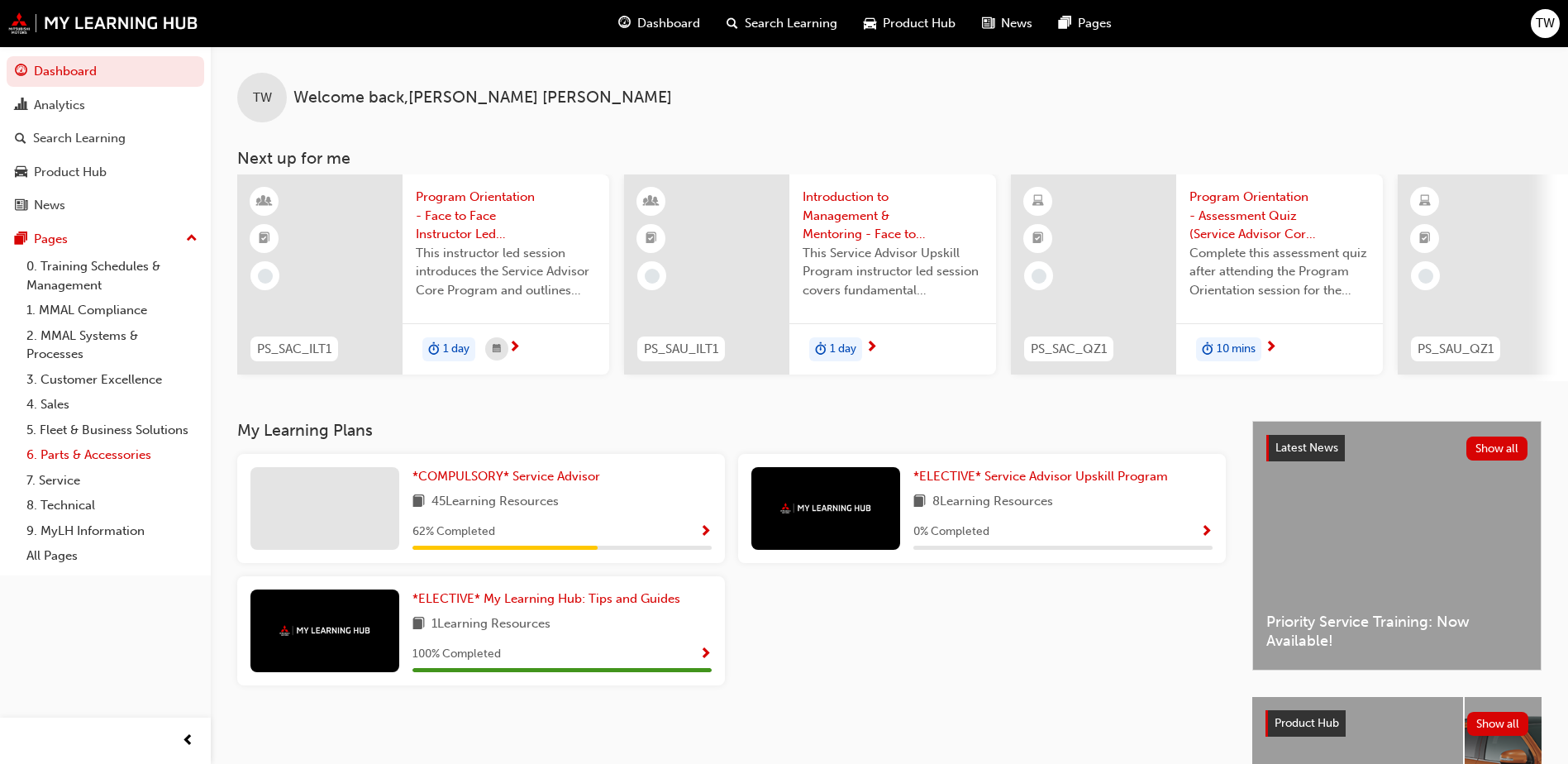
click at [125, 457] on link "6. Parts & Accessories" at bounding box center [112, 455] width 184 height 26
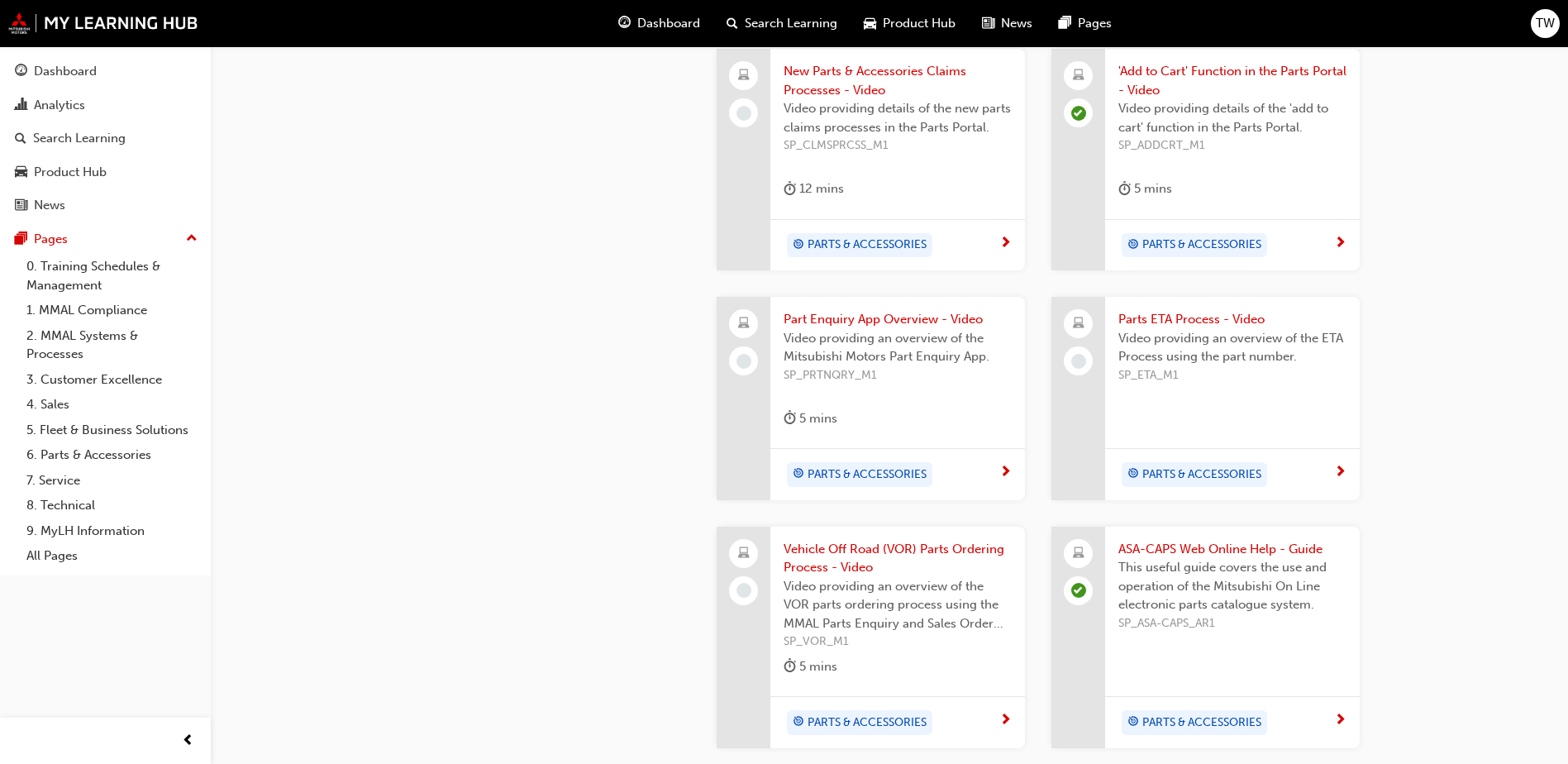
scroll to position [909, 0]
